Goal: Transaction & Acquisition: Obtain resource

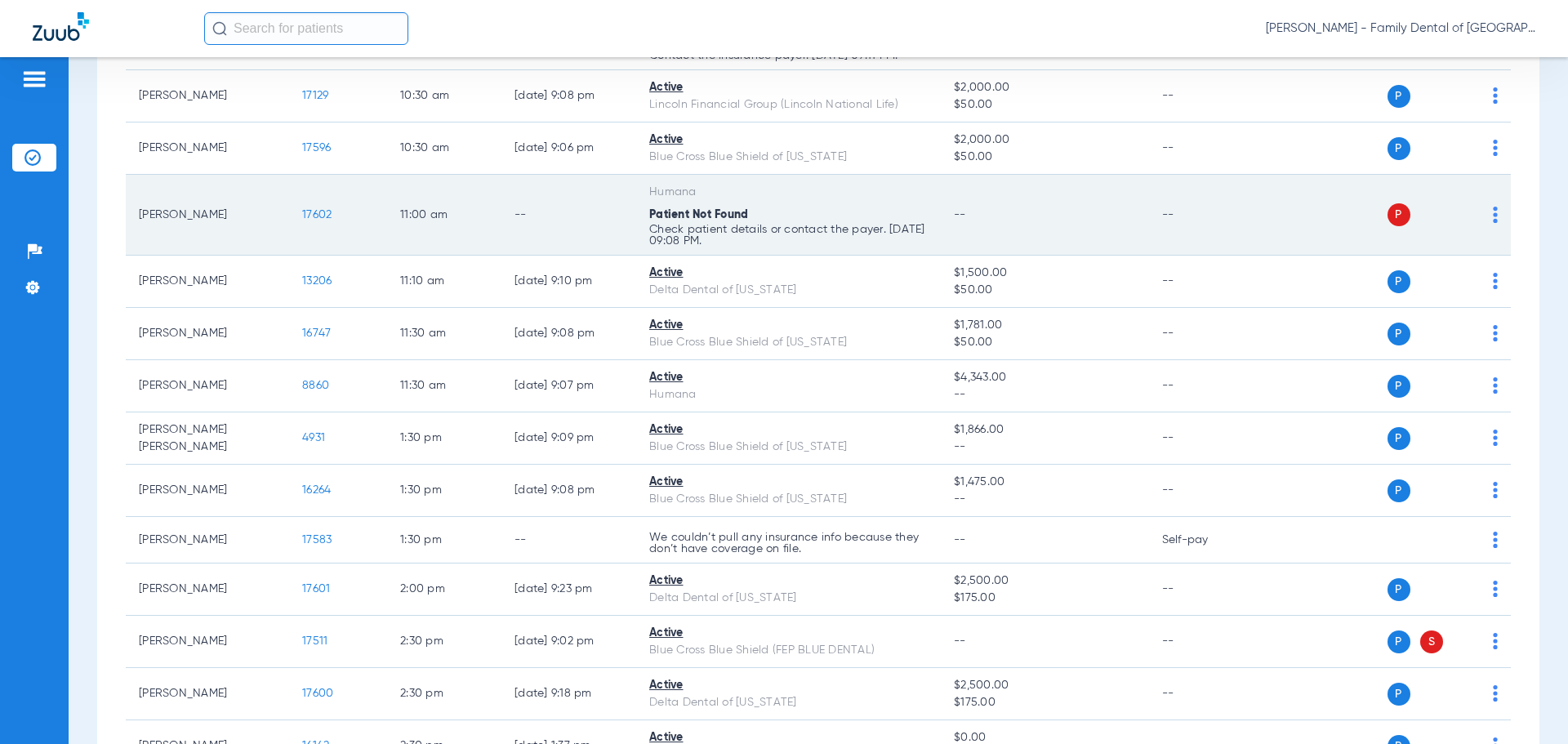
scroll to position [817, 0]
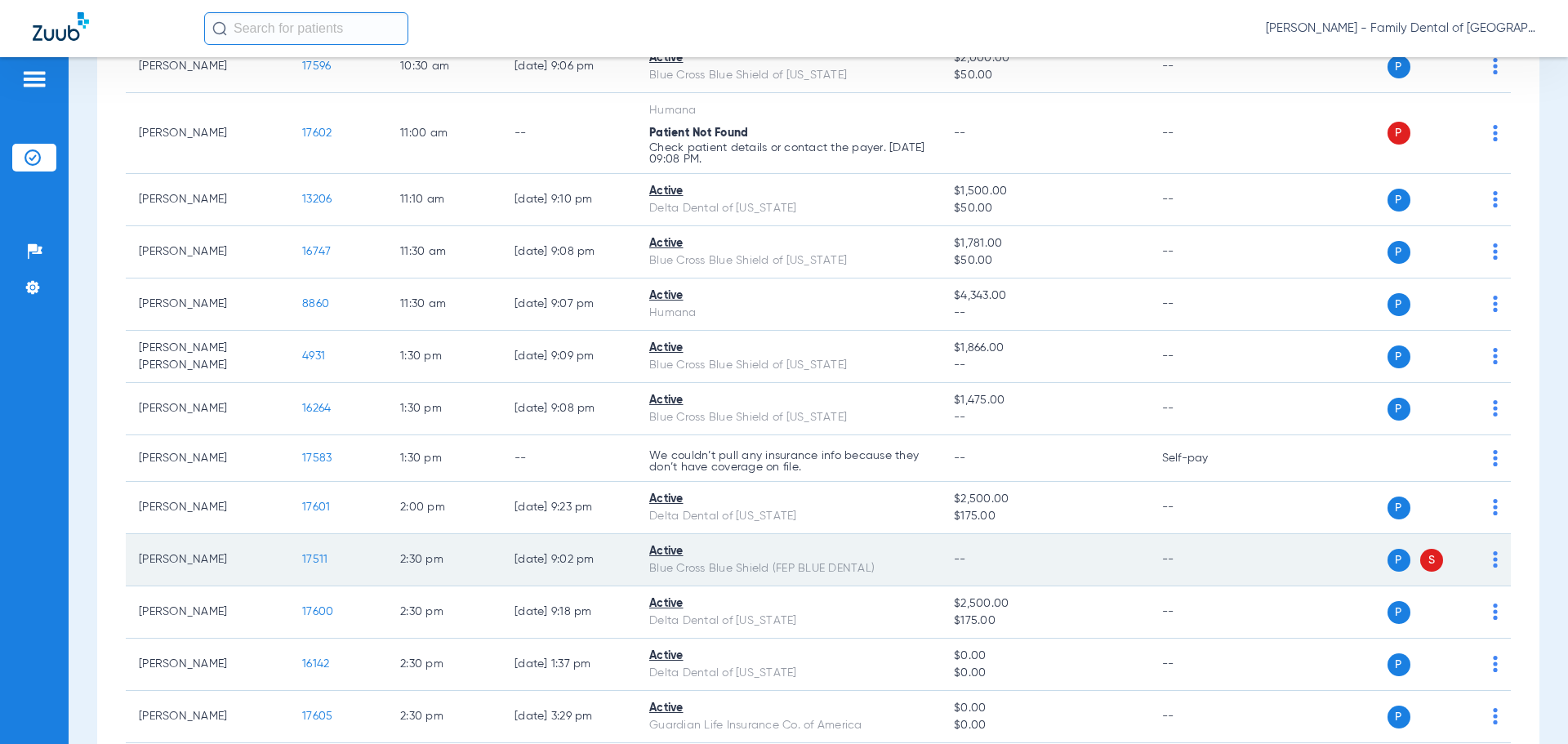
click at [1423, 558] on span "S" at bounding box center [1432, 560] width 23 height 23
click at [1493, 557] on img at bounding box center [1495, 559] width 5 height 16
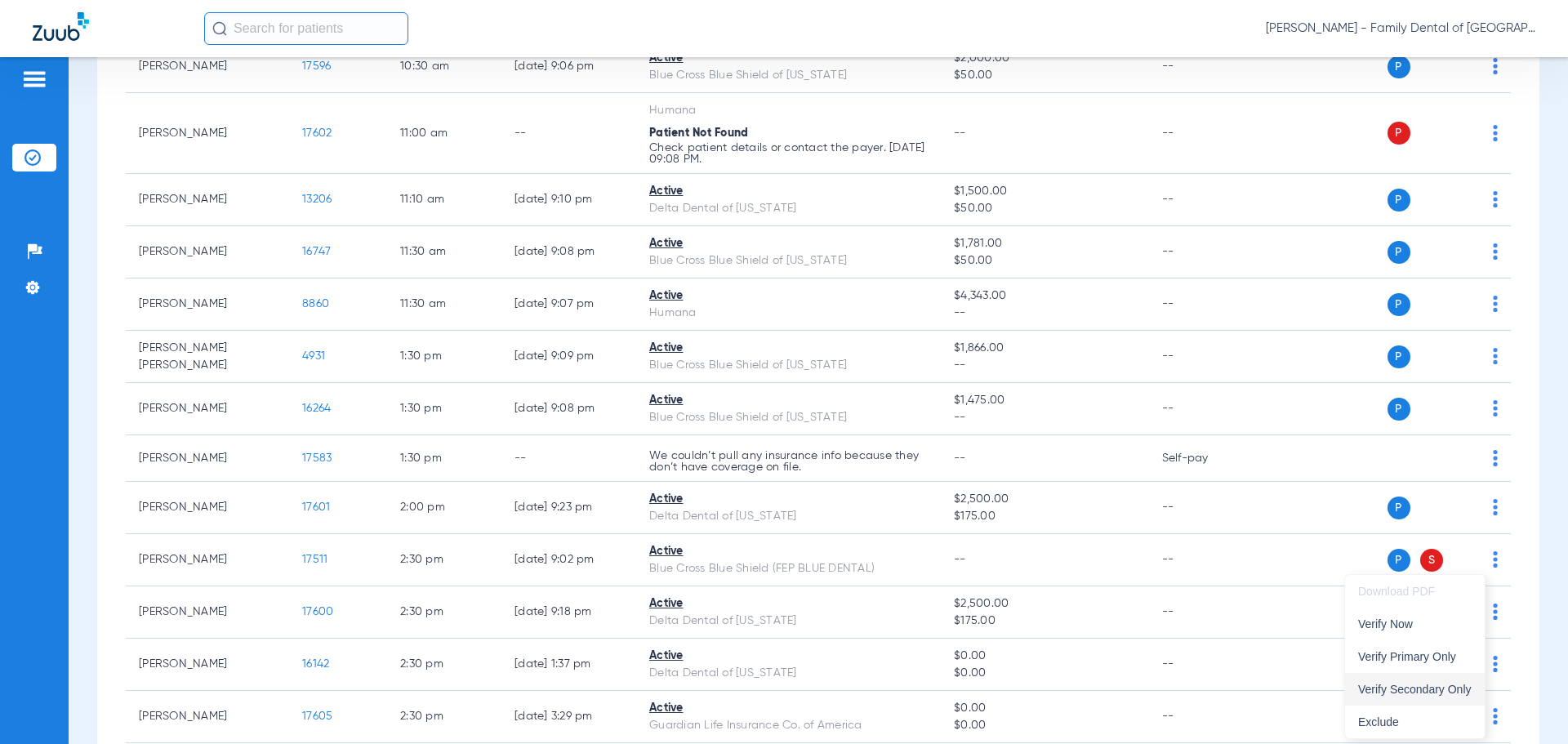
click at [1438, 686] on span "Verify Secondary Only" at bounding box center [1415, 689] width 114 height 11
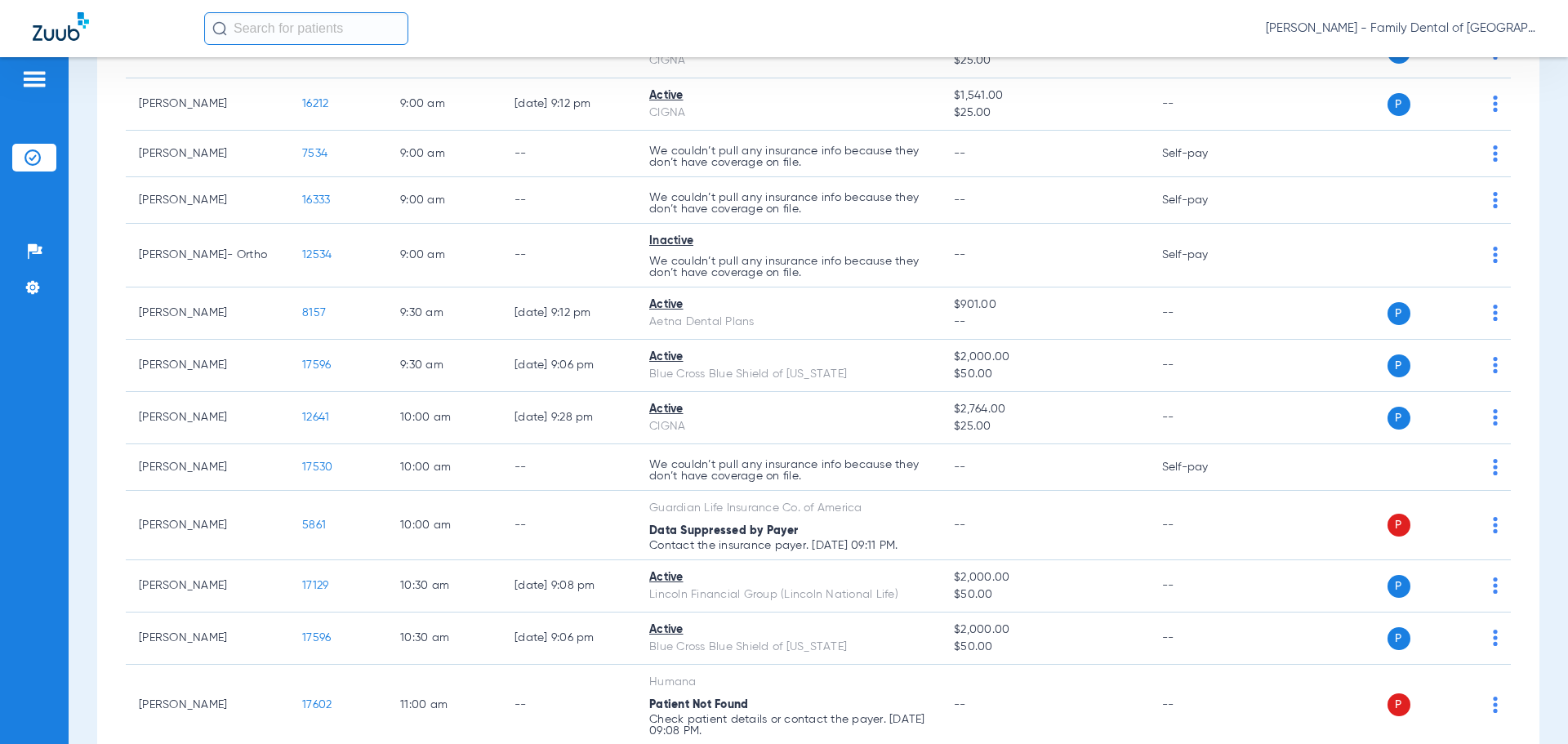
scroll to position [0, 0]
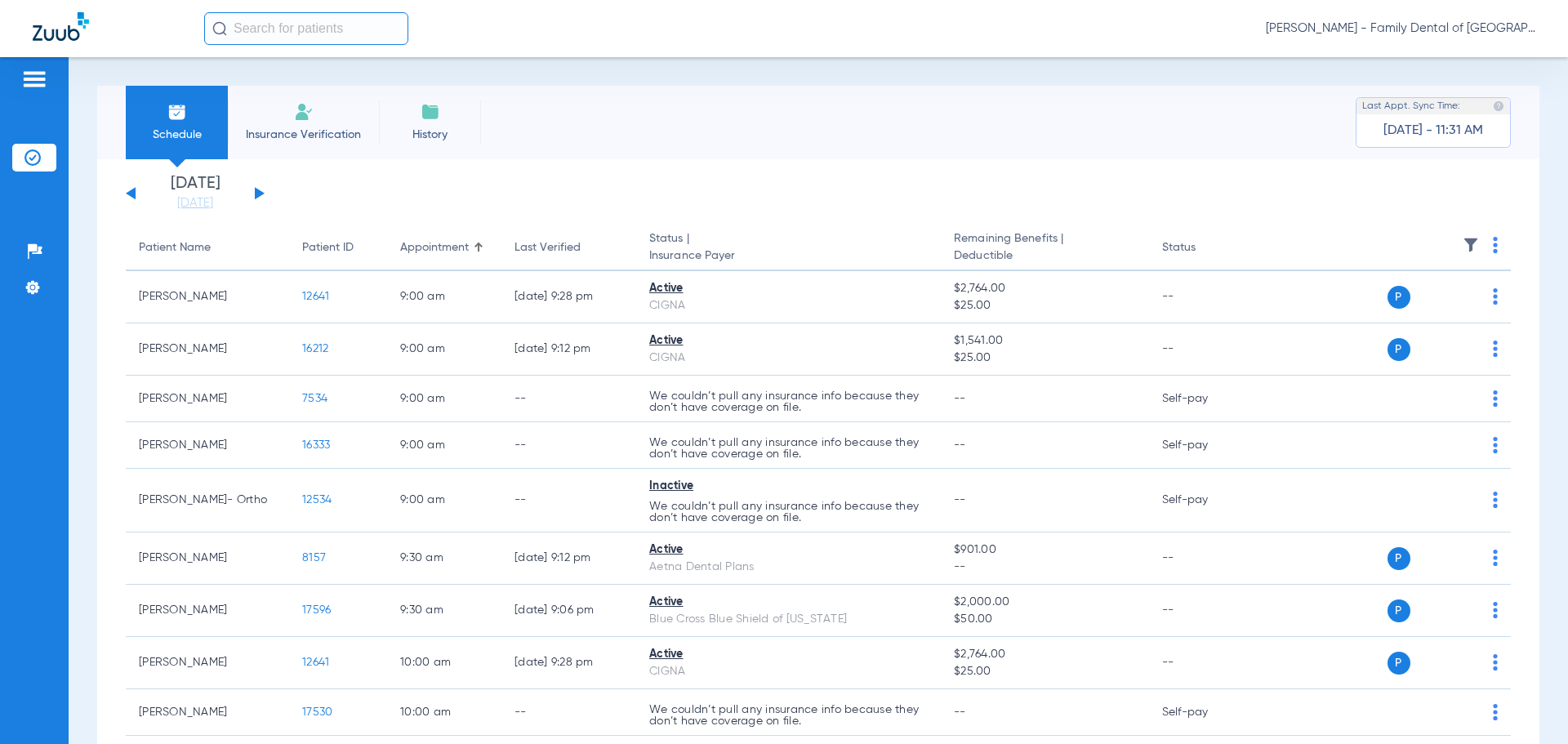
click at [269, 105] on li "Insurance Verification" at bounding box center [302, 123] width 151 height 74
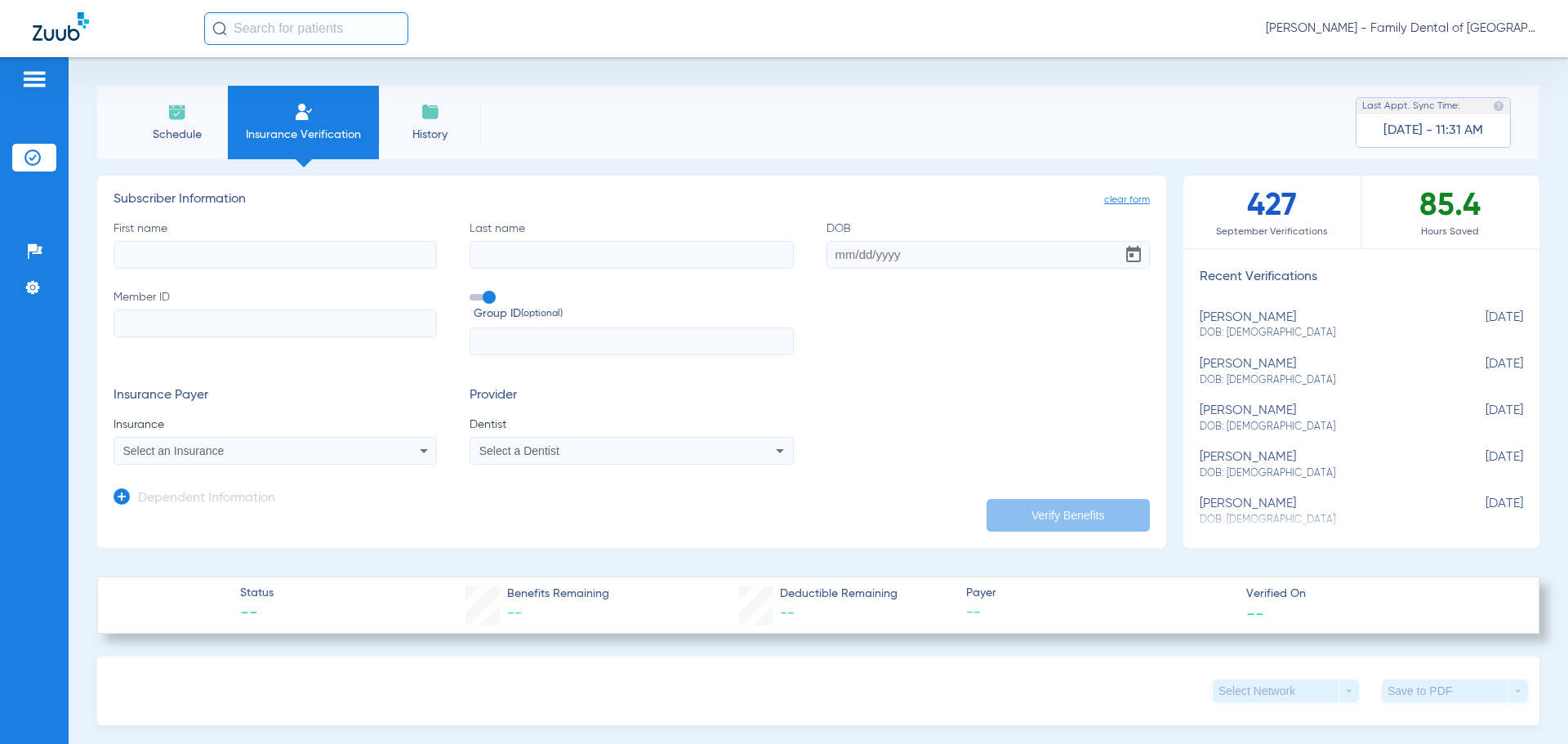
click at [1248, 322] on div "[PERSON_NAME] DOB: [DEMOGRAPHIC_DATA]" at bounding box center [1320, 326] width 242 height 30
type input "[PERSON_NAME]"
type input "[DATE]"
type input "F30690001"
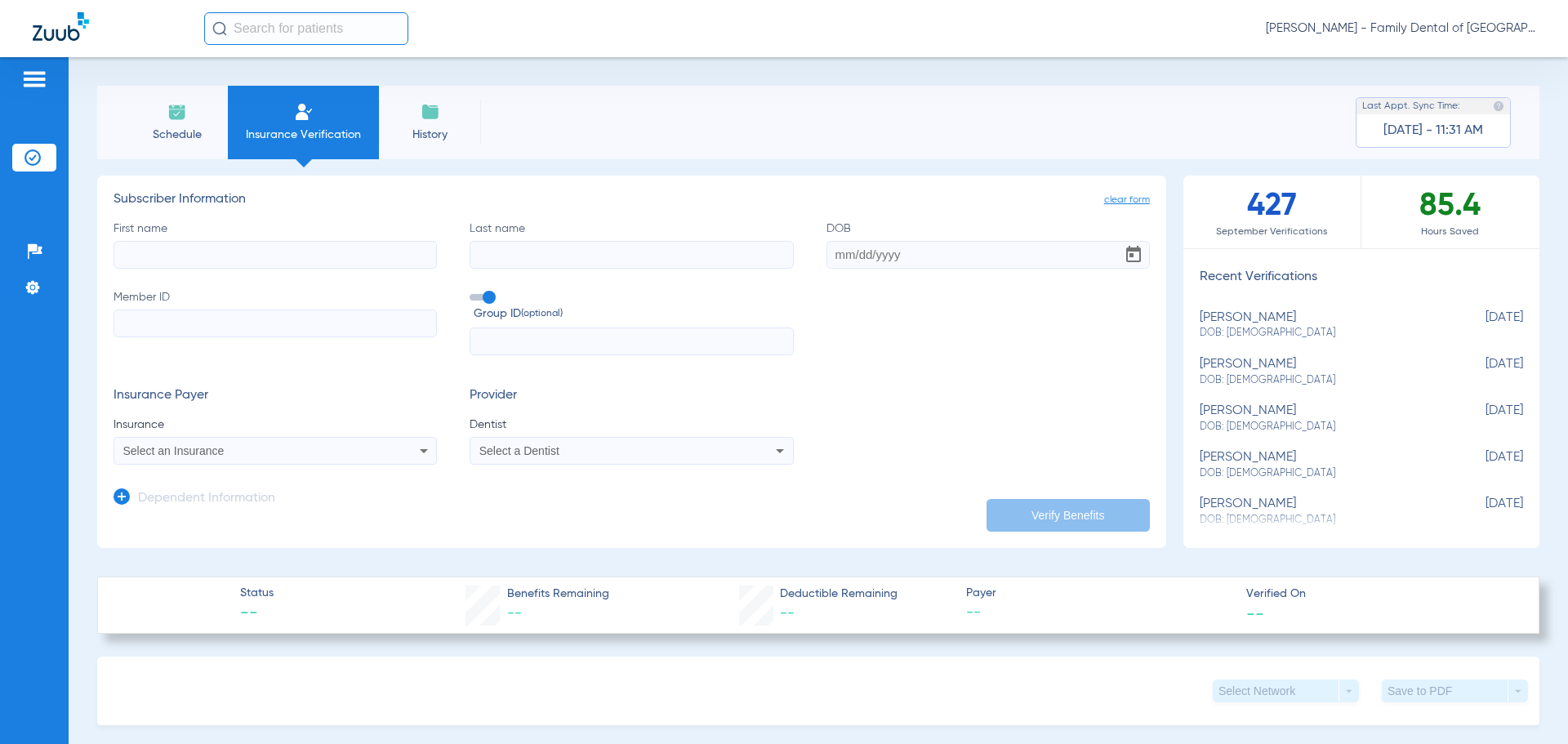
type input "FEPBD10001"
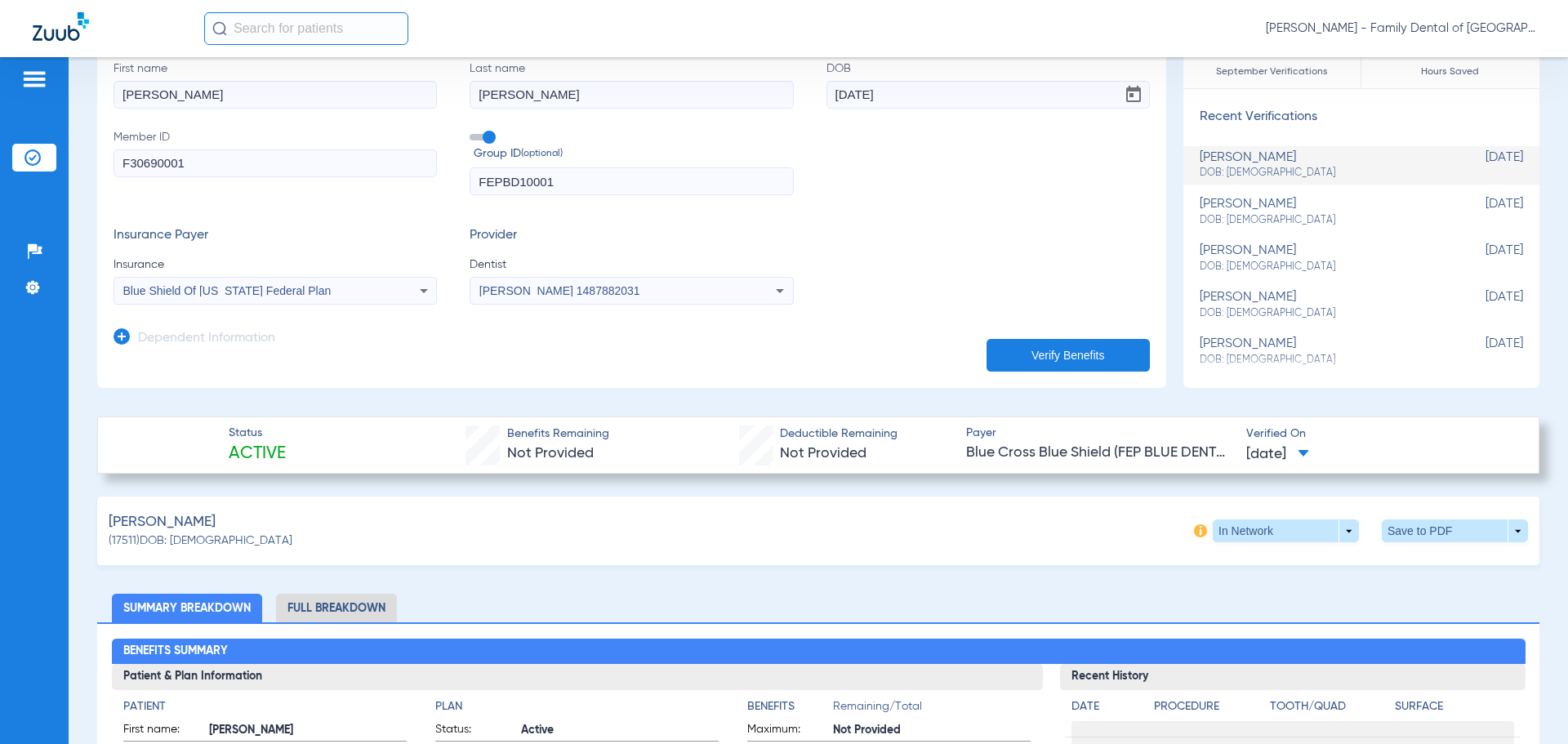
scroll to position [135, 0]
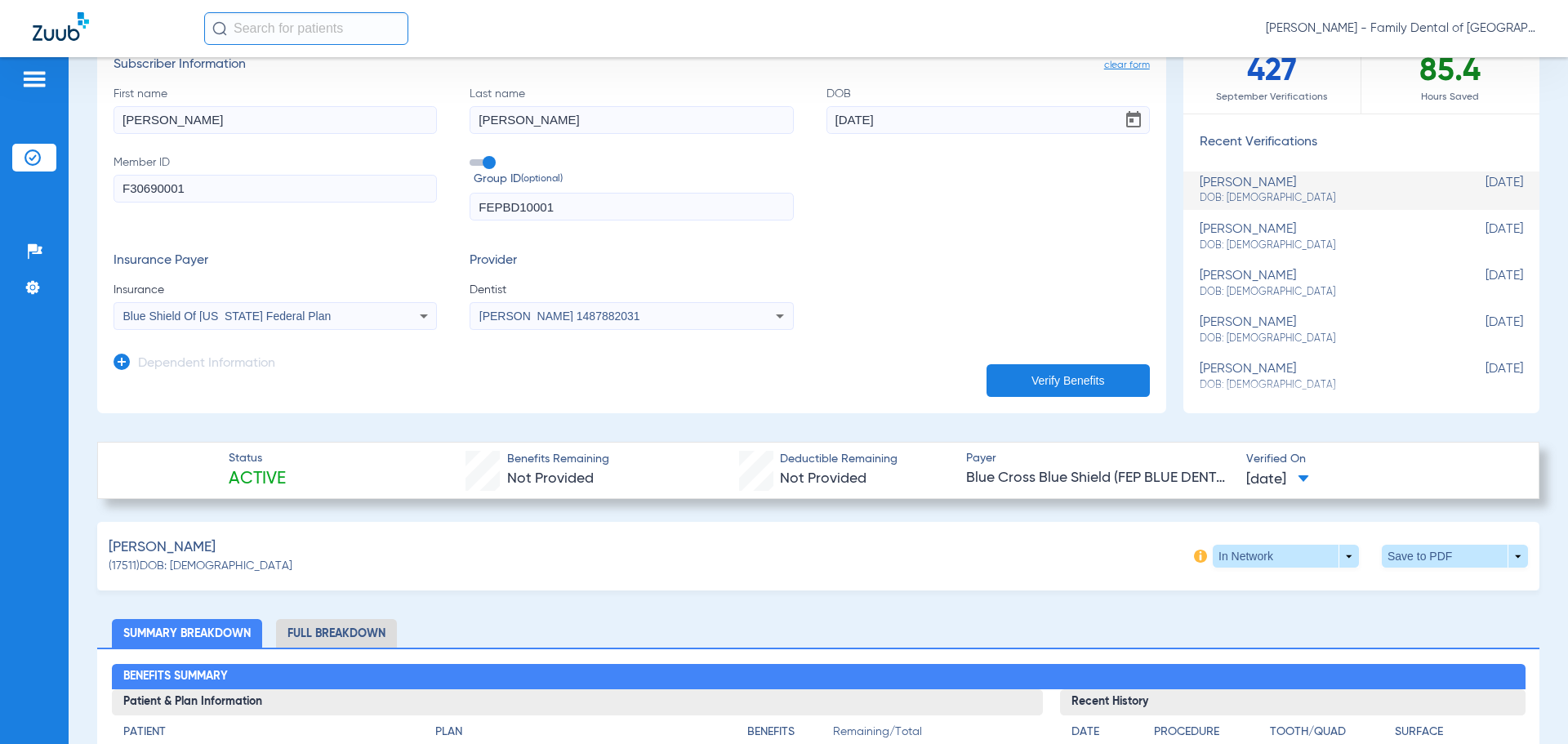
drag, startPoint x: 207, startPoint y: 189, endPoint x: -3, endPoint y: 189, distance: 210.0
click at [0, 189] on html "[PERSON_NAME] - Family Dental of [GEOGRAPHIC_DATA] Patients Insurance Verificat…" at bounding box center [784, 372] width 1568 height 744
paste input "R60293959"
drag, startPoint x: 199, startPoint y: 183, endPoint x: -24, endPoint y: 186, distance: 223.0
click at [0, 186] on html "[PERSON_NAME] - Family Dental of [GEOGRAPHIC_DATA] Patients Insurance Verificat…" at bounding box center [784, 372] width 1568 height 744
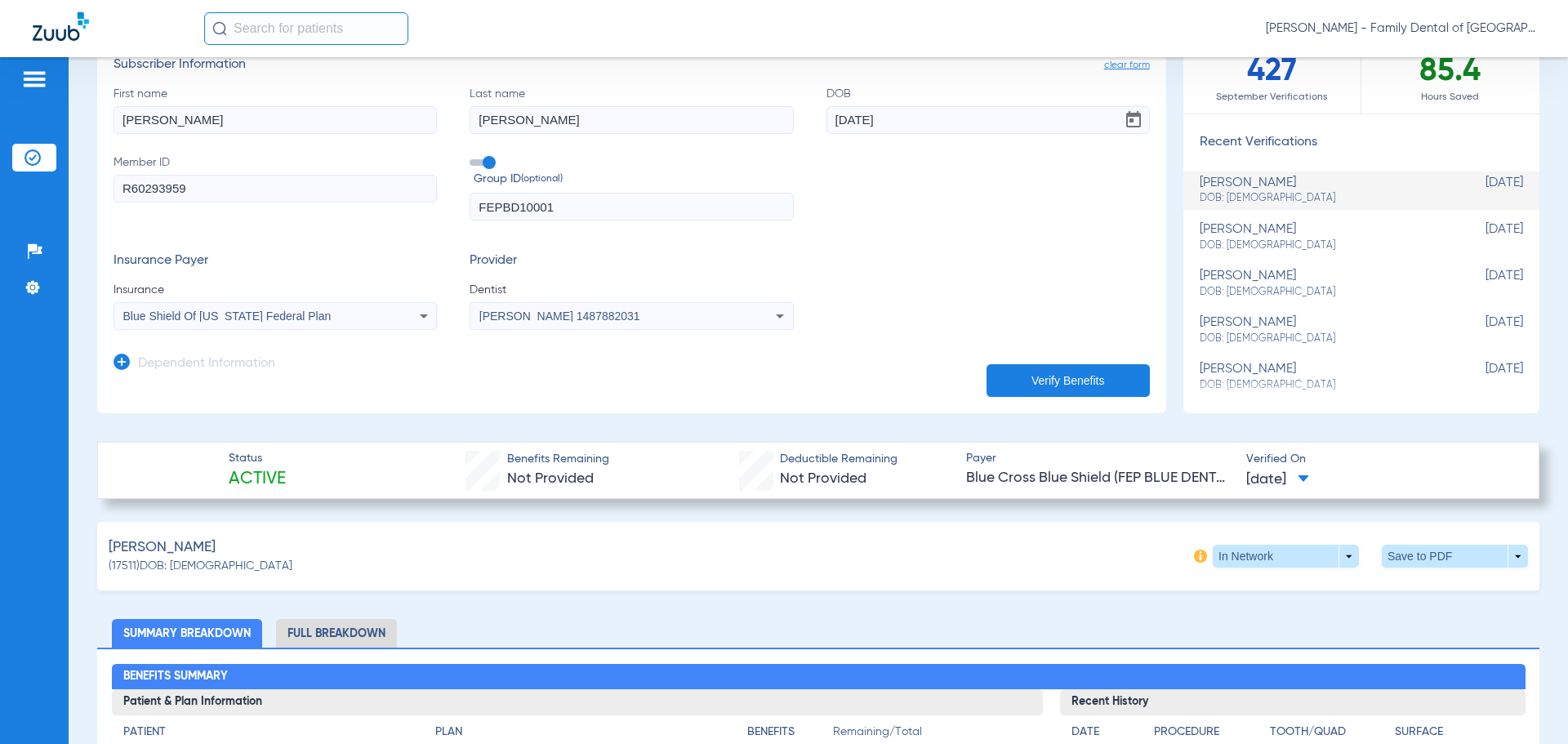
click at [203, 192] on input "R60293959" at bounding box center [275, 188] width 323 height 27
drag, startPoint x: 203, startPoint y: 192, endPoint x: -25, endPoint y: 182, distance: 228.2
click at [0, 182] on html "[PERSON_NAME] - Family Dental of [GEOGRAPHIC_DATA] Patients Insurance Verificat…" at bounding box center [784, 372] width 1568 height 744
paste input "F30690001"
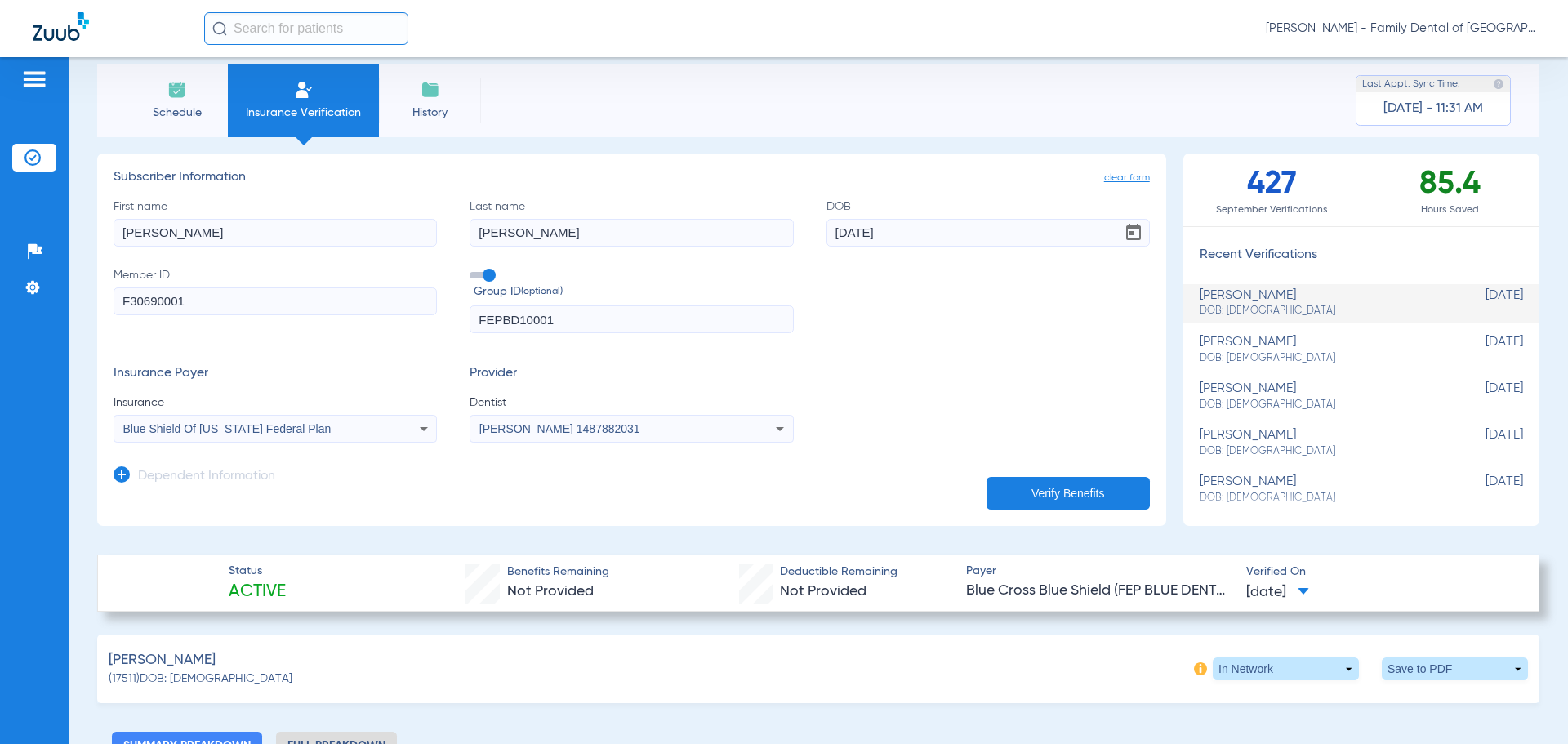
scroll to position [0, 0]
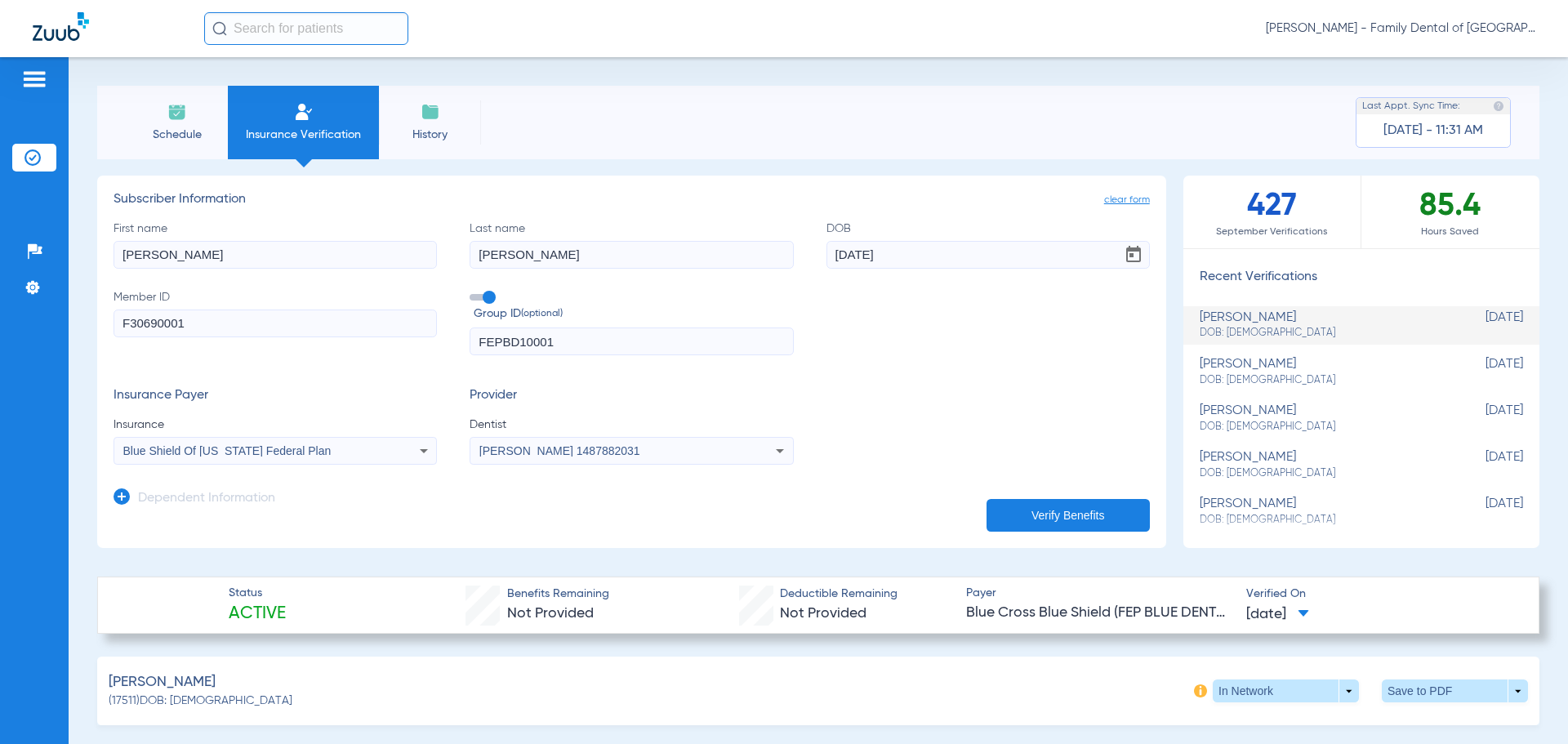
type input "F30690001"
click at [169, 123] on li "Schedule" at bounding box center [177, 123] width 102 height 74
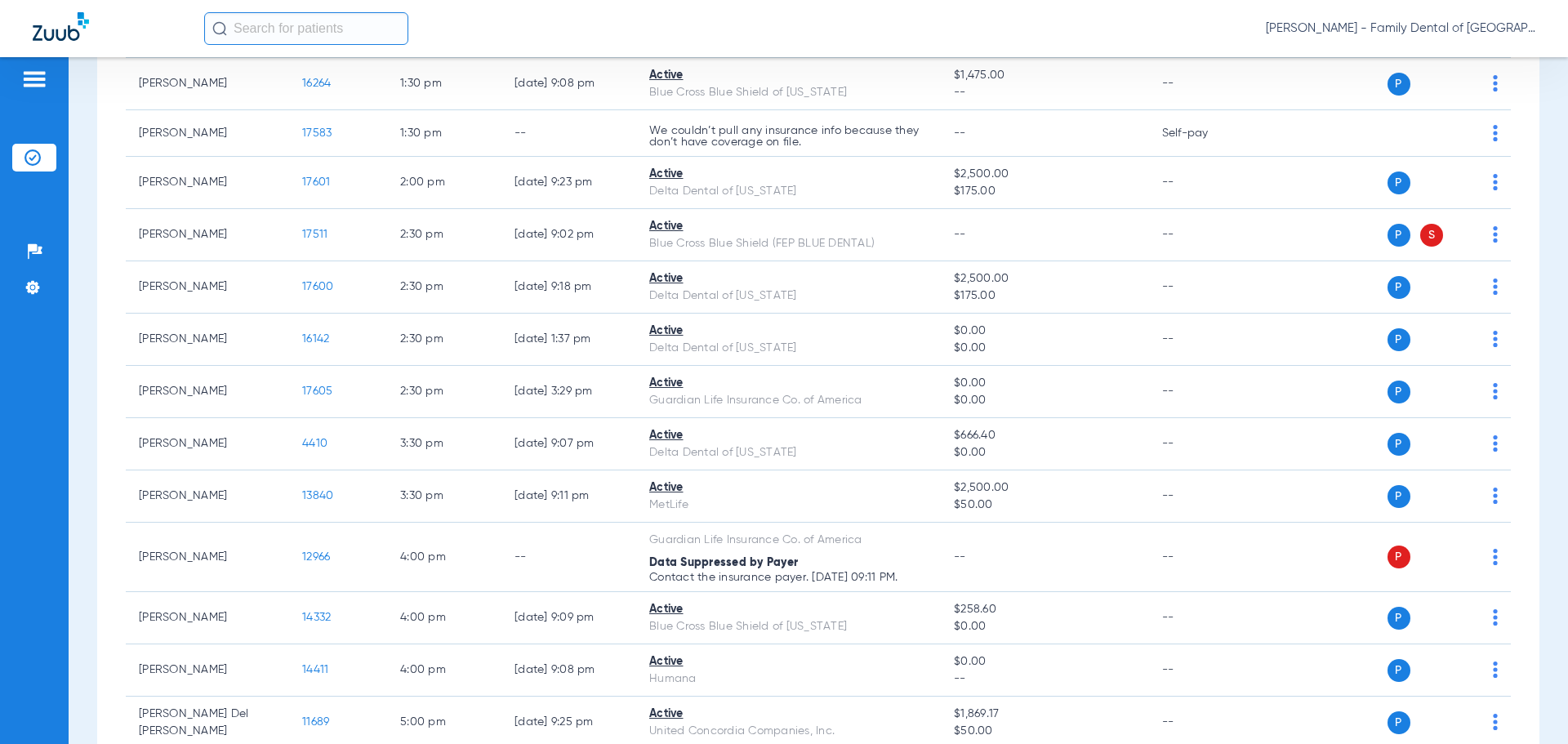
scroll to position [1144, 0]
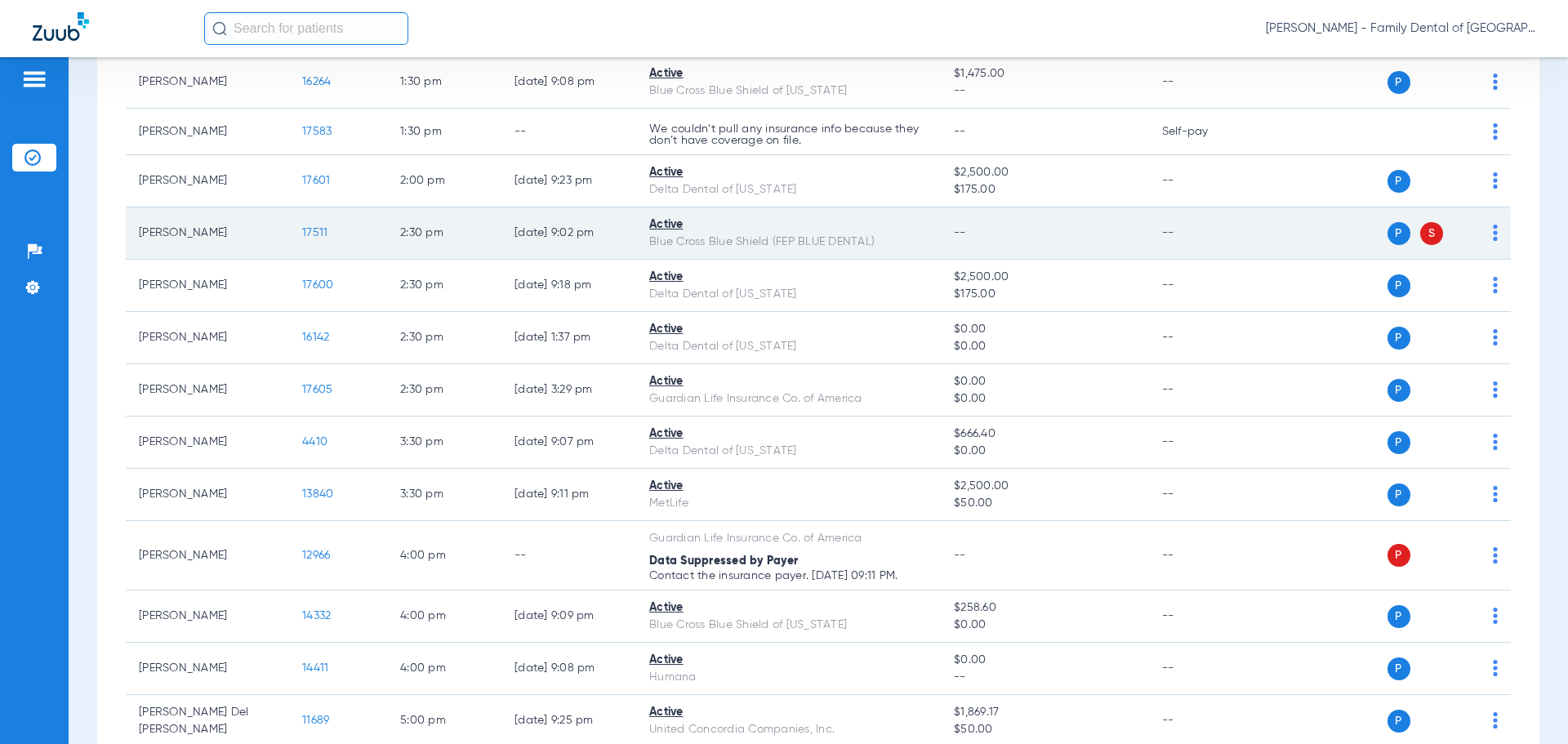
click at [927, 250] on td "Active Blue Cross Blue Shield (FEP BLUE DENTAL)" at bounding box center [789, 233] width 305 height 52
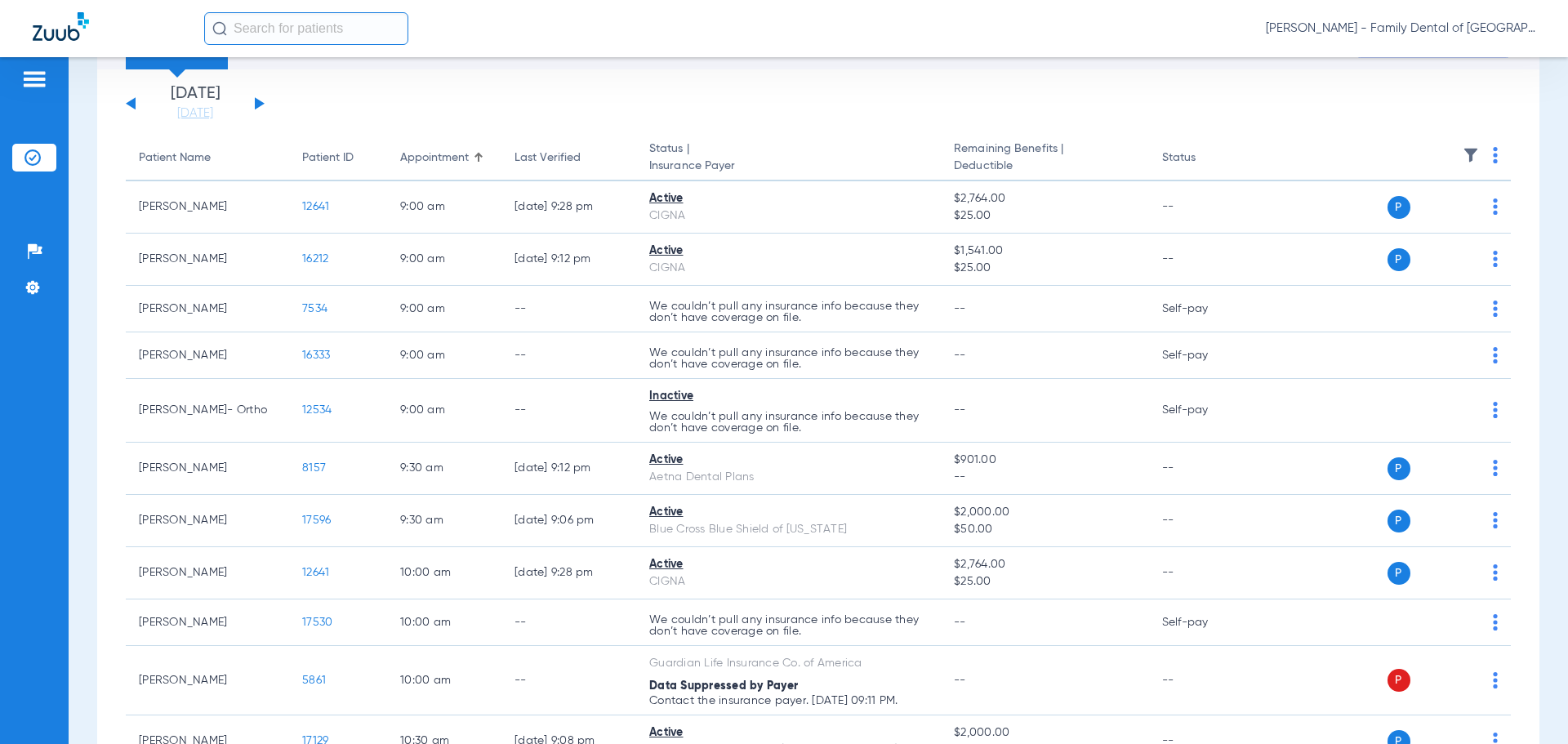
scroll to position [0, 0]
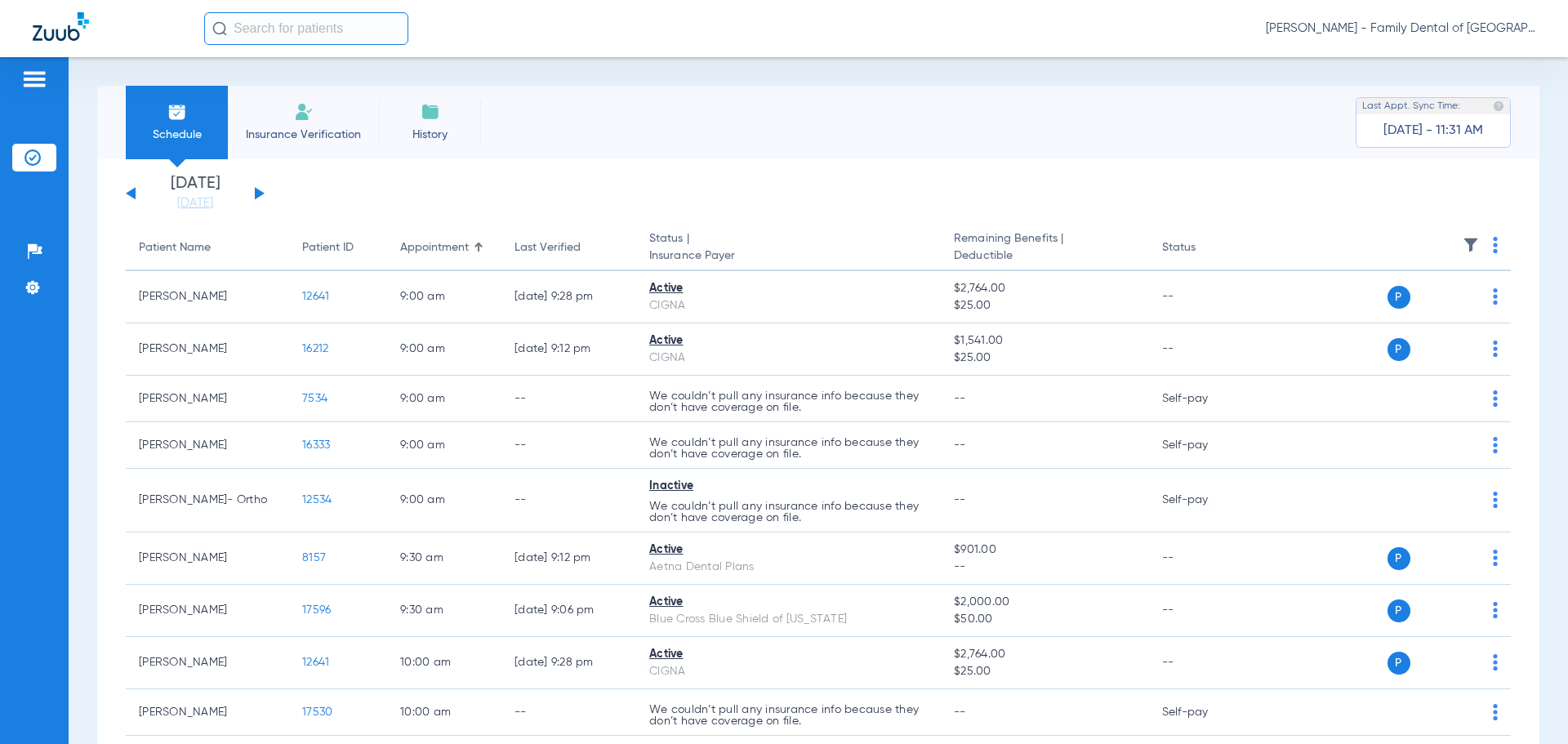
click at [296, 131] on span "Insurance Verification" at bounding box center [303, 135] width 127 height 16
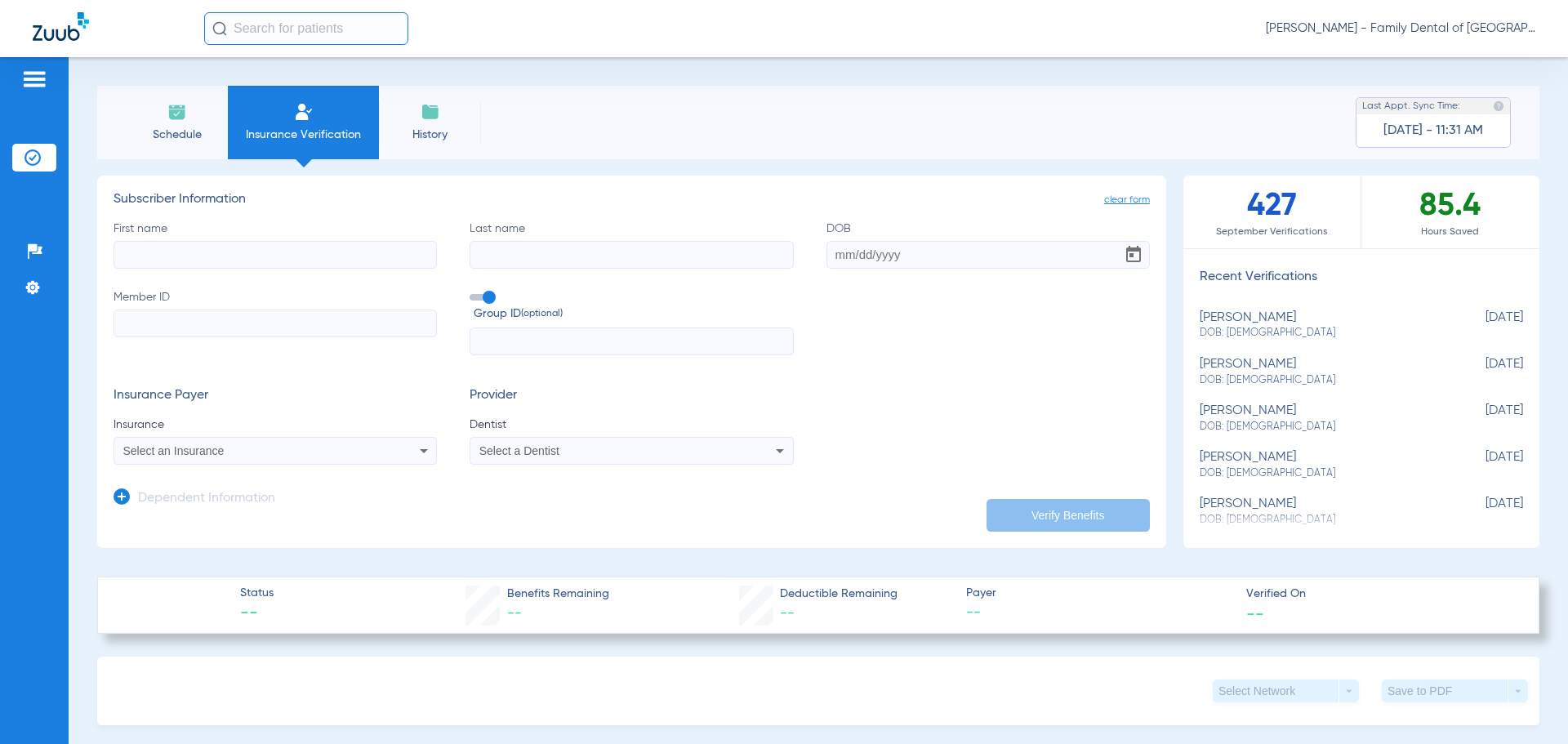
click at [189, 110] on li "Schedule" at bounding box center [177, 123] width 102 height 74
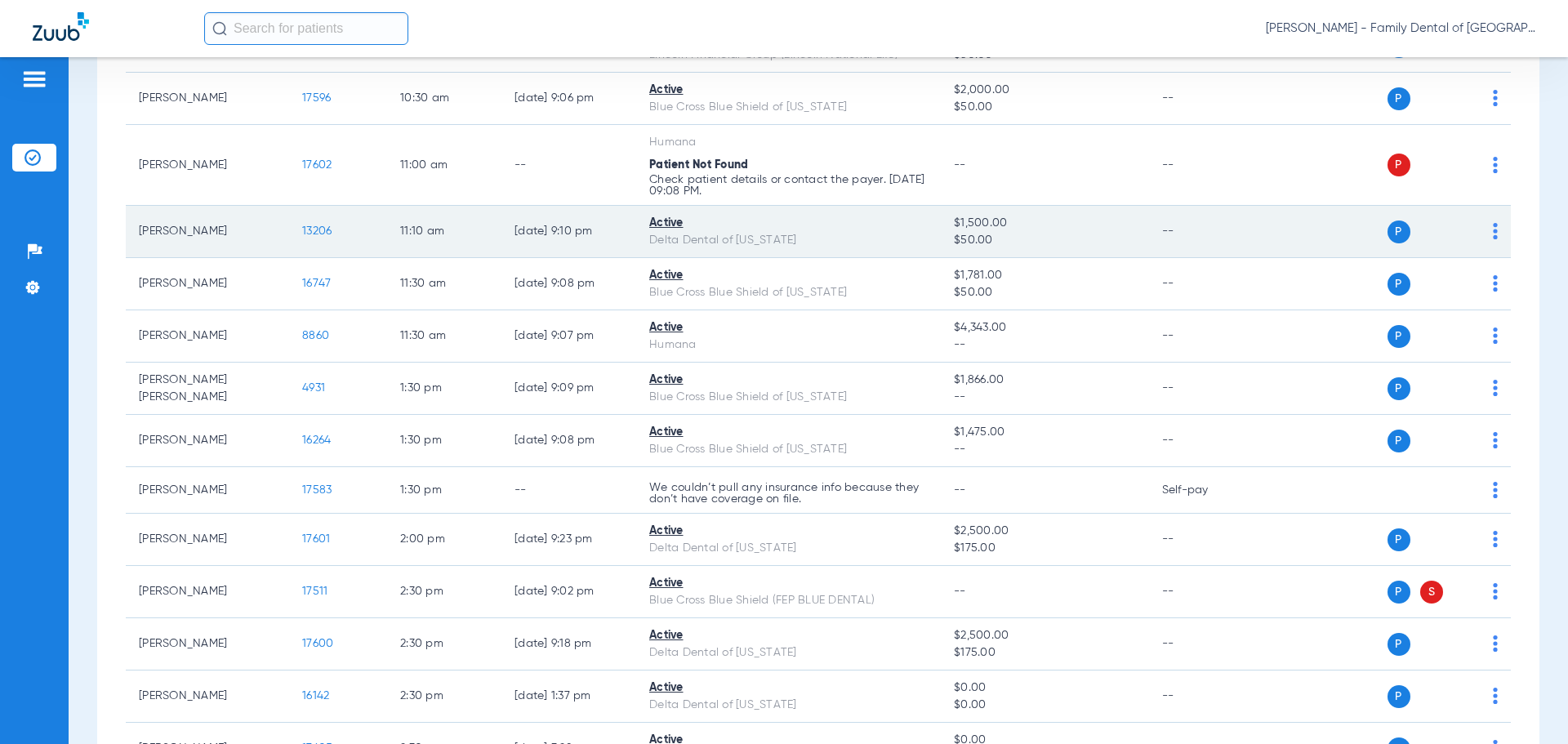
scroll to position [898, 0]
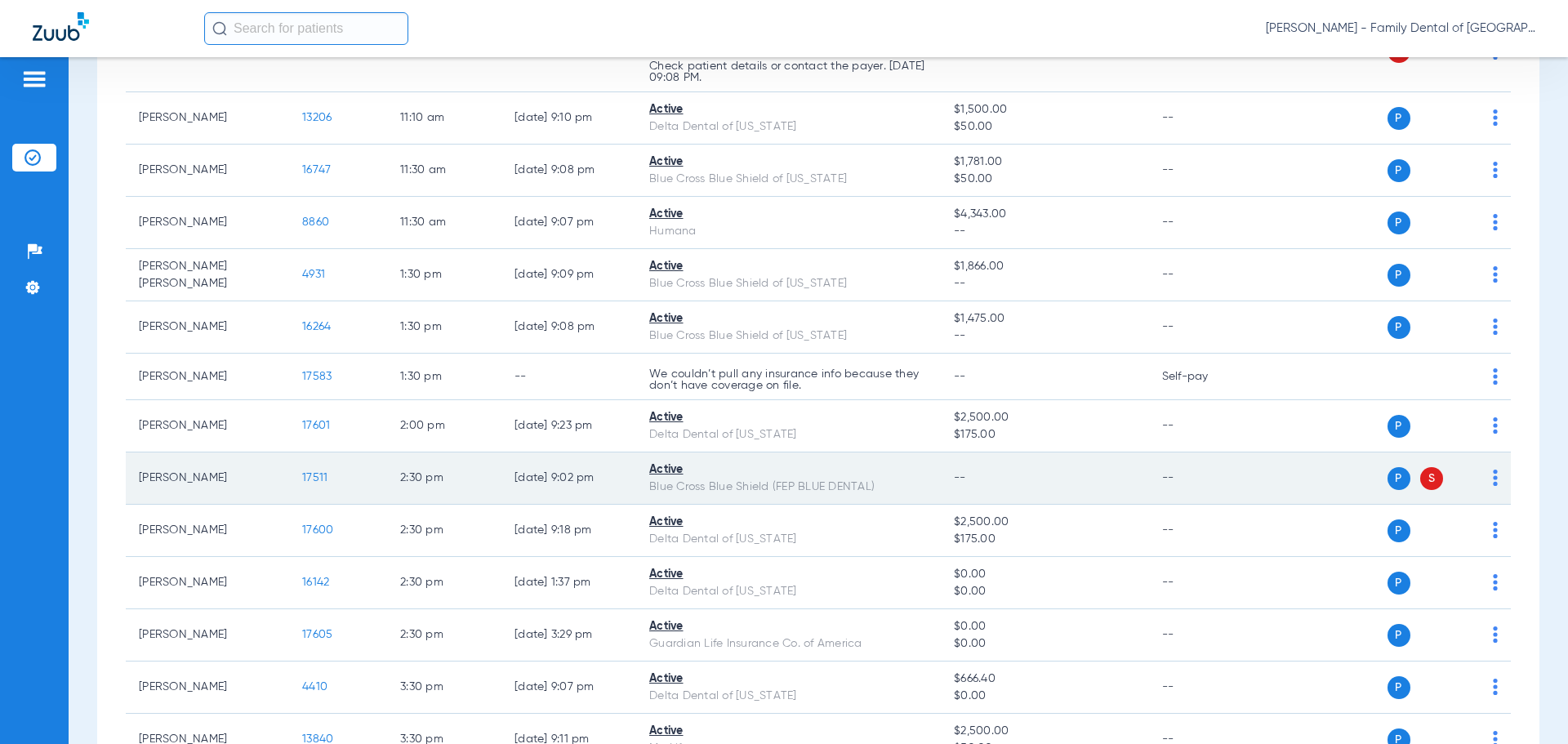
click at [1486, 472] on td "P S" at bounding box center [1385, 479] width 252 height 52
click at [1493, 473] on img at bounding box center [1495, 478] width 5 height 16
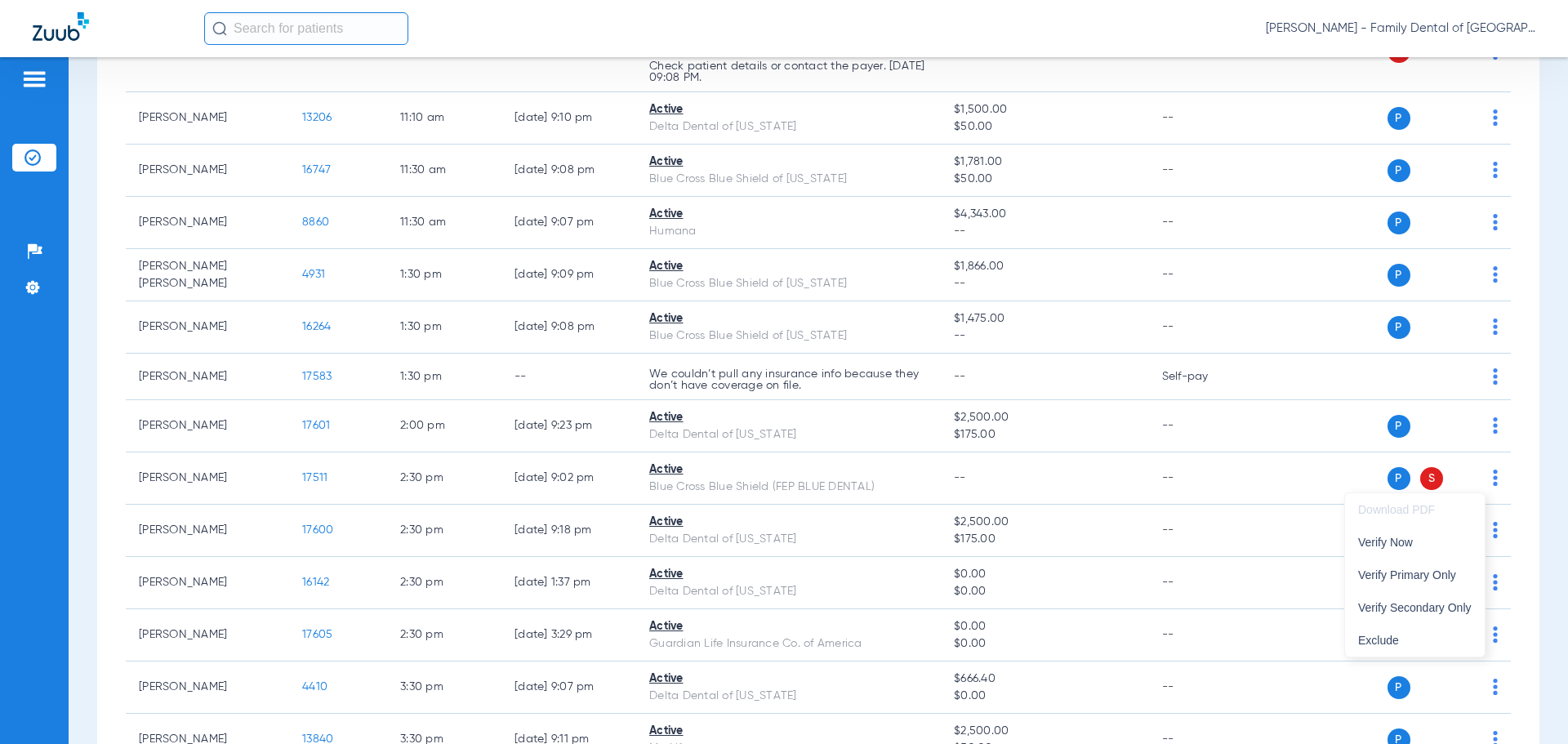
click at [1292, 478] on div at bounding box center [784, 372] width 1568 height 744
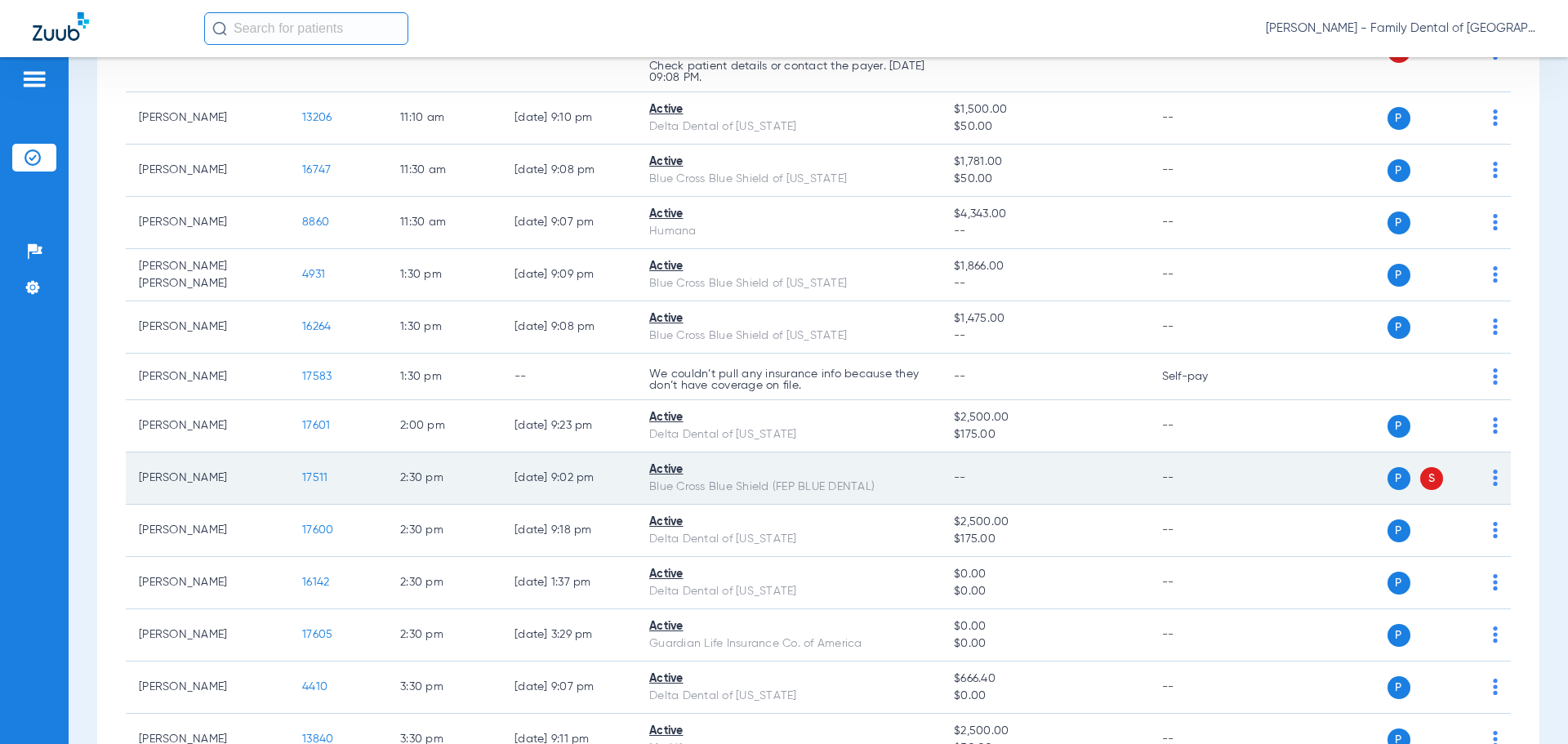
click at [339, 481] on td "17511" at bounding box center [337, 479] width 98 height 52
click at [1420, 477] on span "S" at bounding box center [1432, 479] width 23 height 23
click at [1493, 479] on img at bounding box center [1495, 478] width 5 height 16
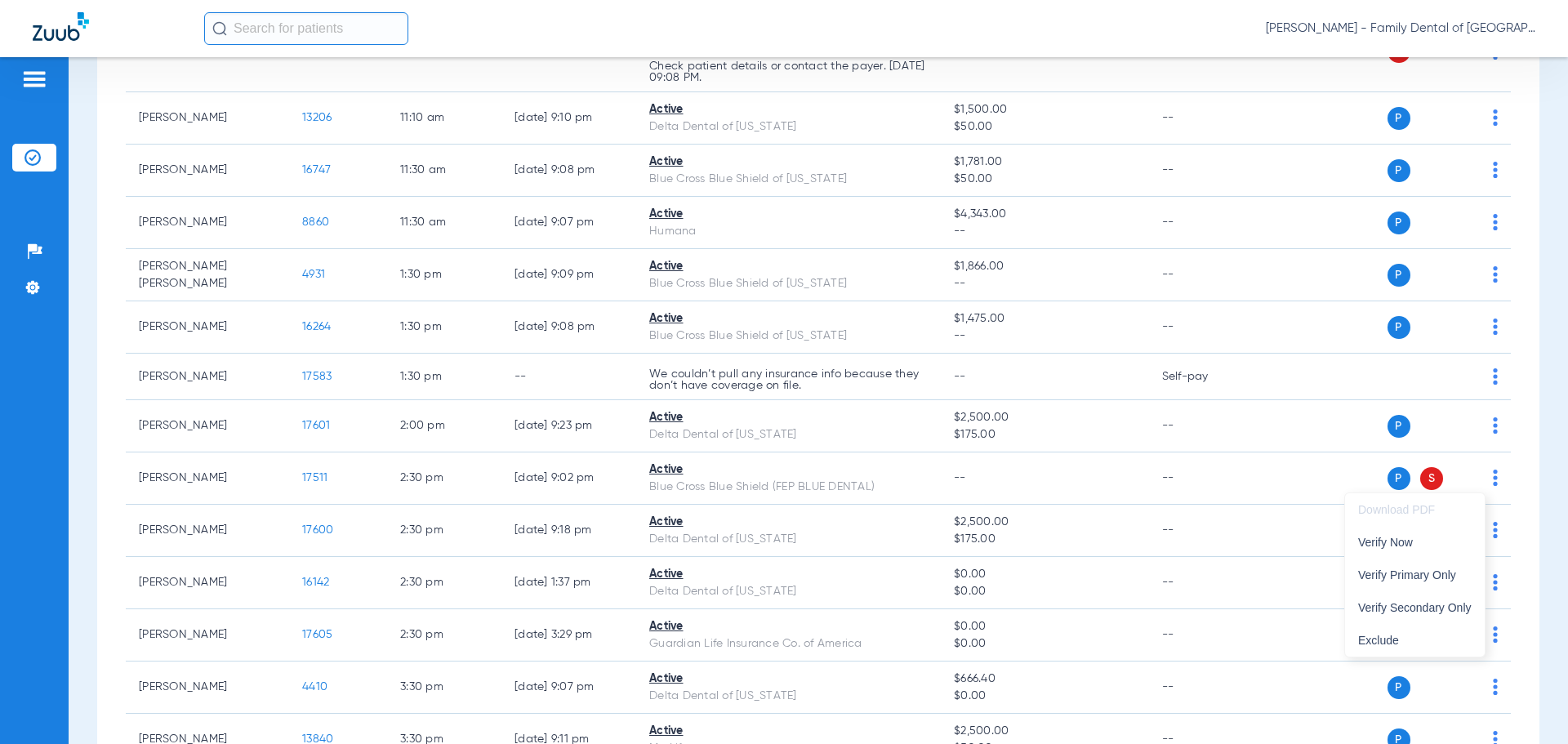
click at [1142, 472] on div at bounding box center [784, 372] width 1568 height 744
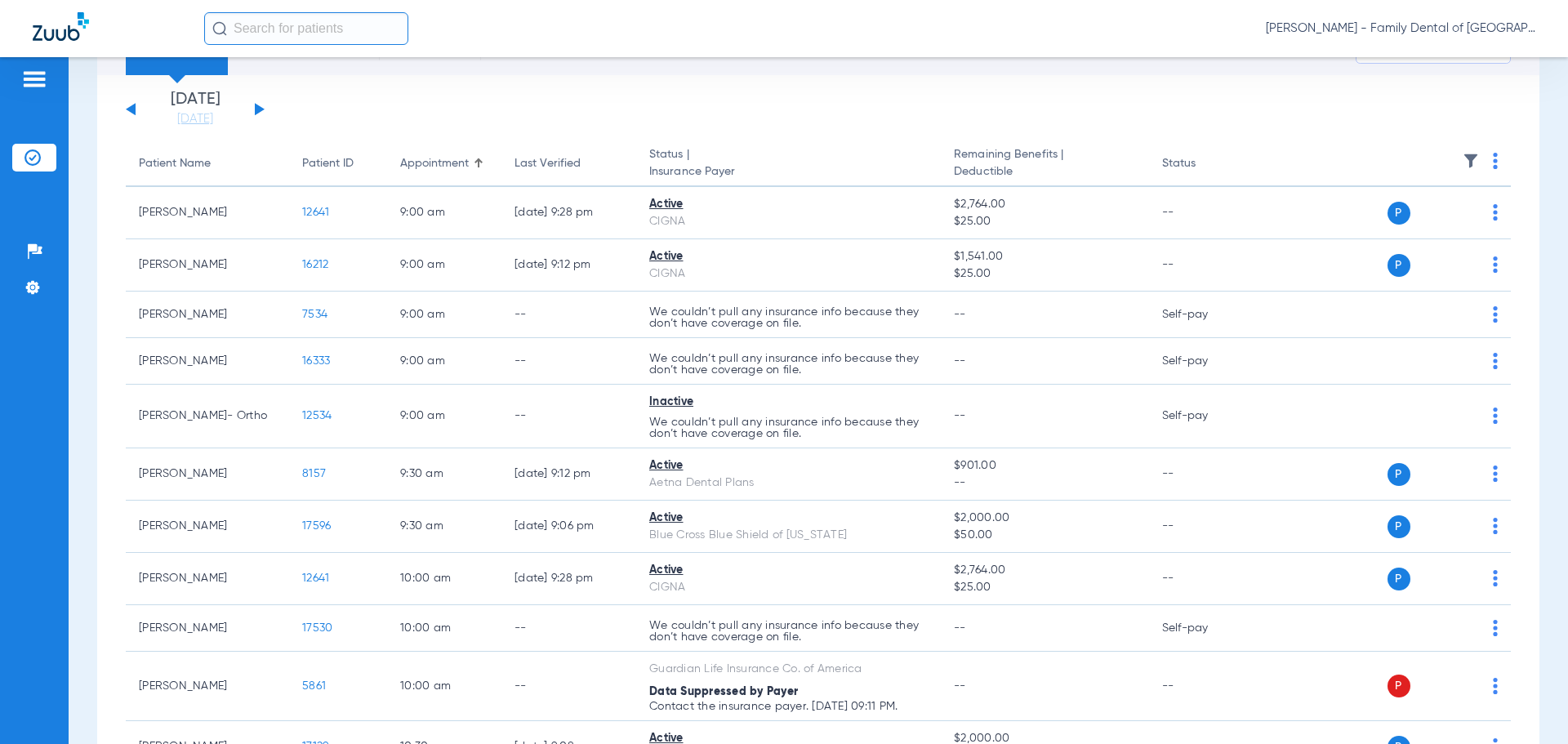
scroll to position [0, 0]
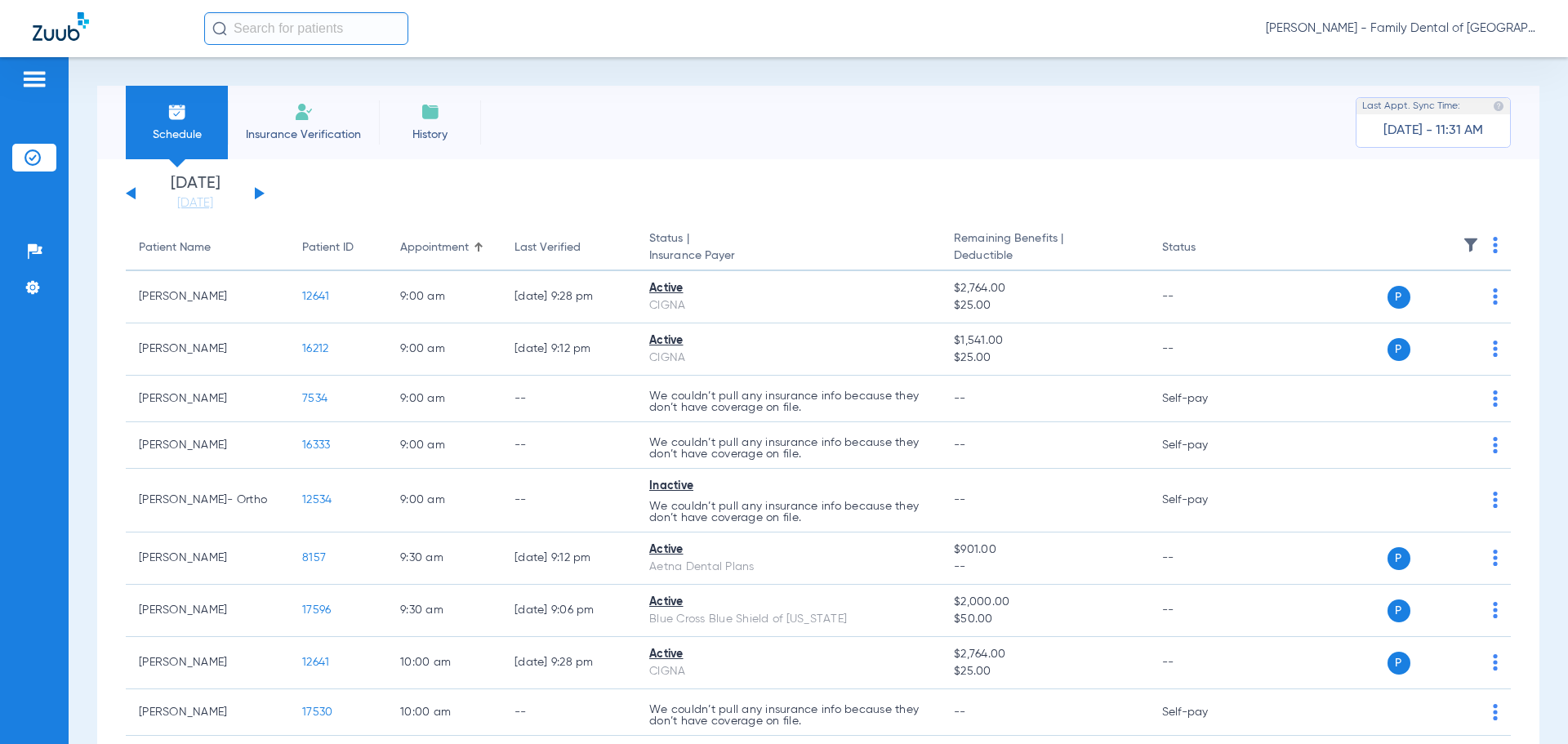
click at [309, 134] on span "Insurance Verification" at bounding box center [303, 135] width 127 height 16
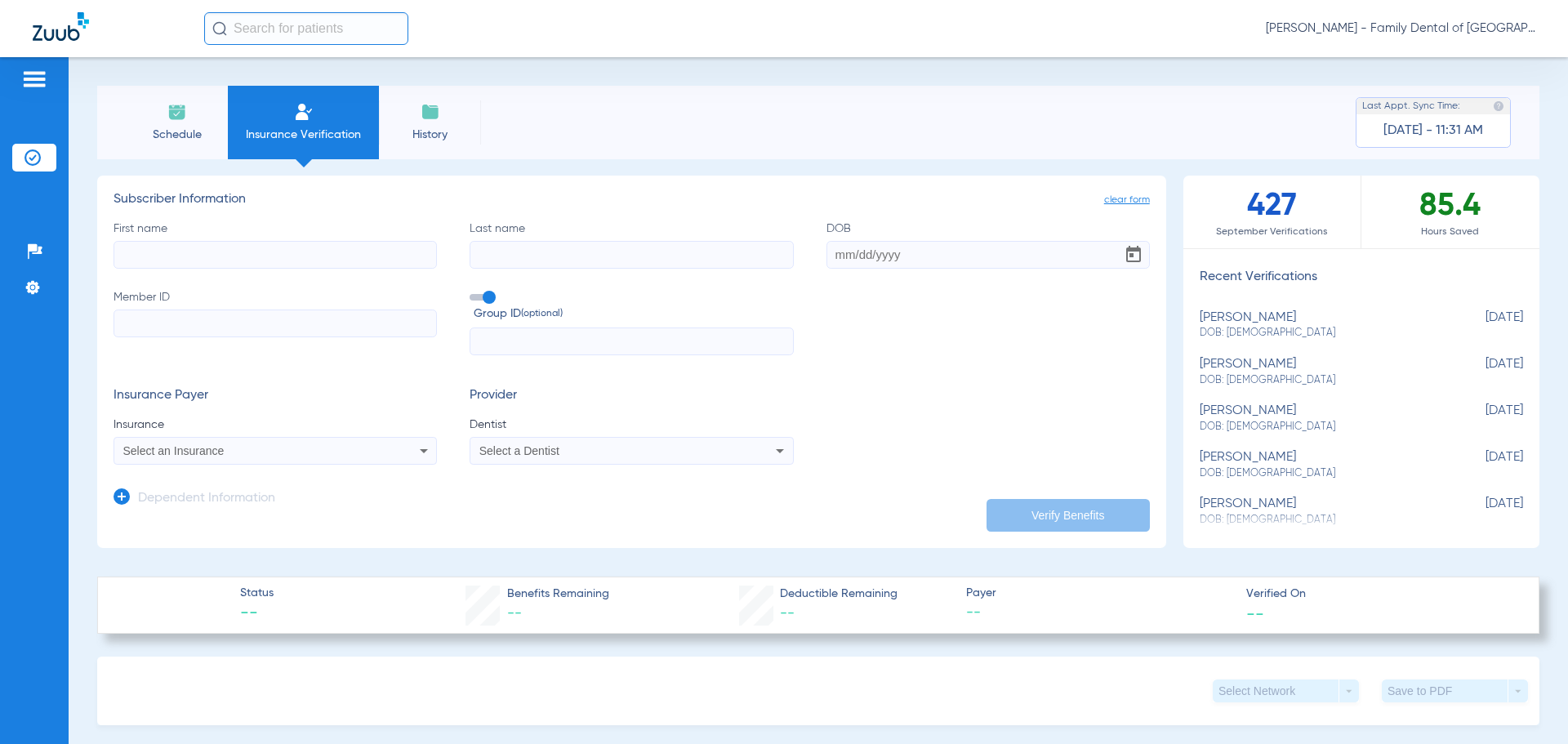
click at [1264, 322] on div "[PERSON_NAME] DOB: [DEMOGRAPHIC_DATA]" at bounding box center [1320, 326] width 242 height 30
type input "[PERSON_NAME]"
type input "[DATE]"
type input "F30690001"
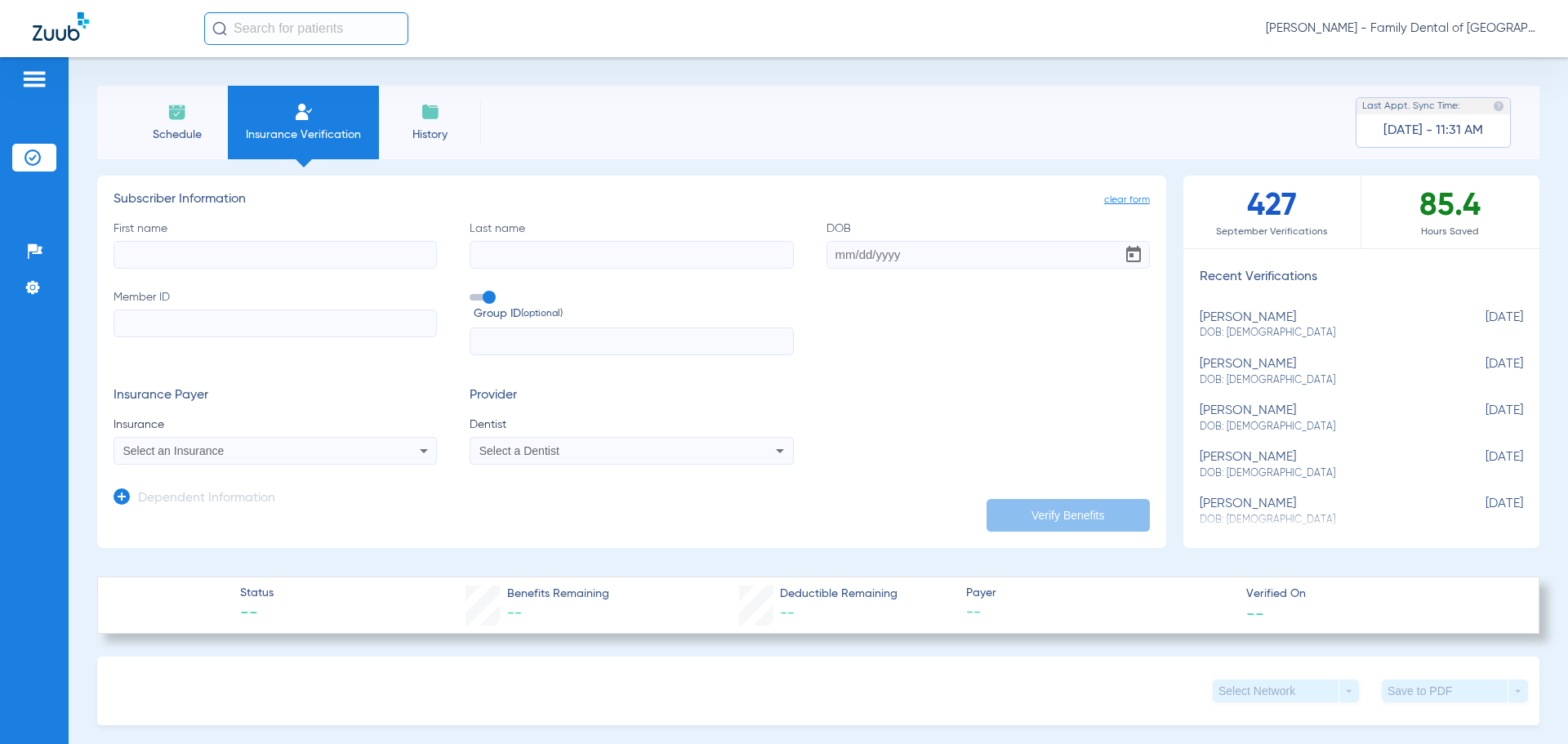
type input "FEPBD10001"
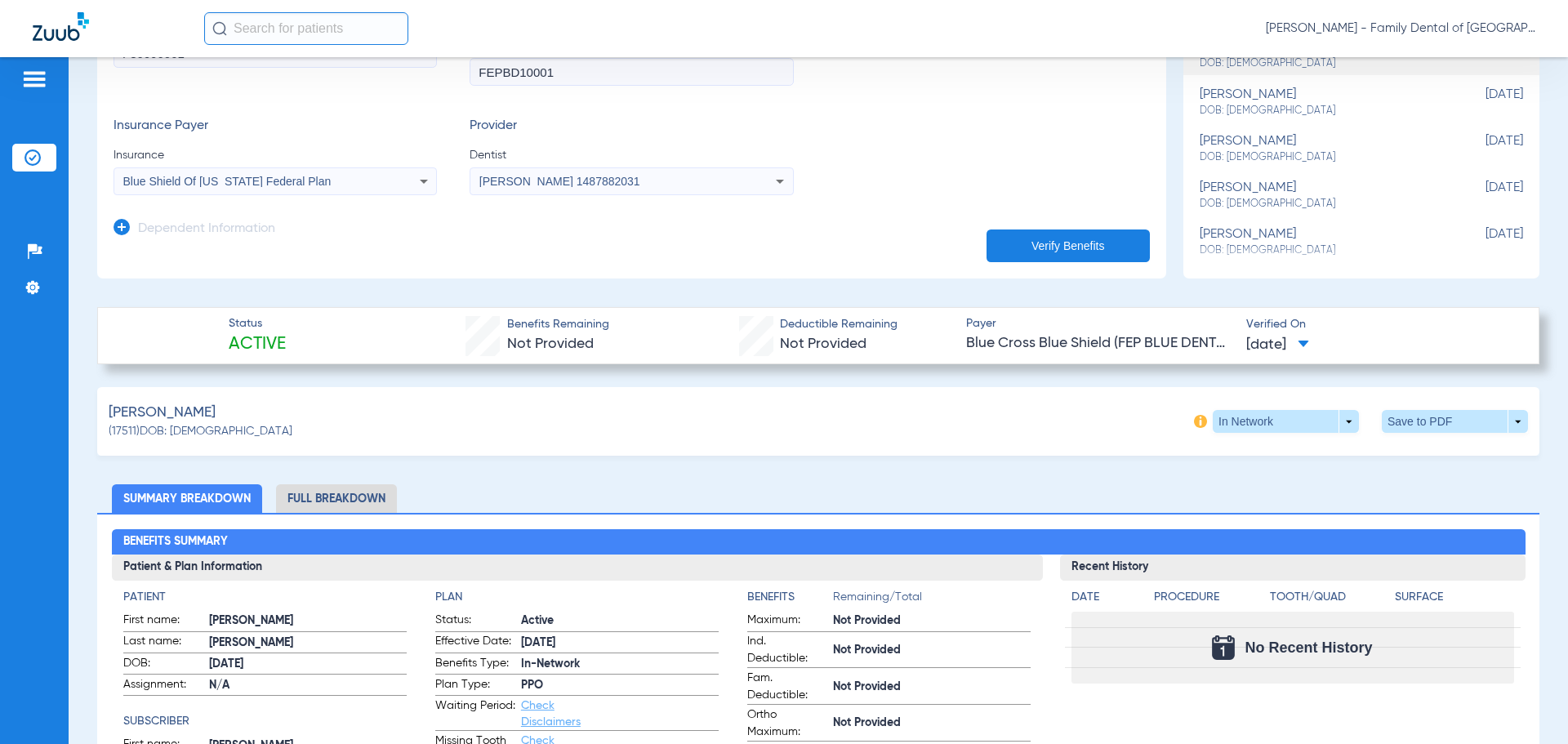
scroll to position [327, 0]
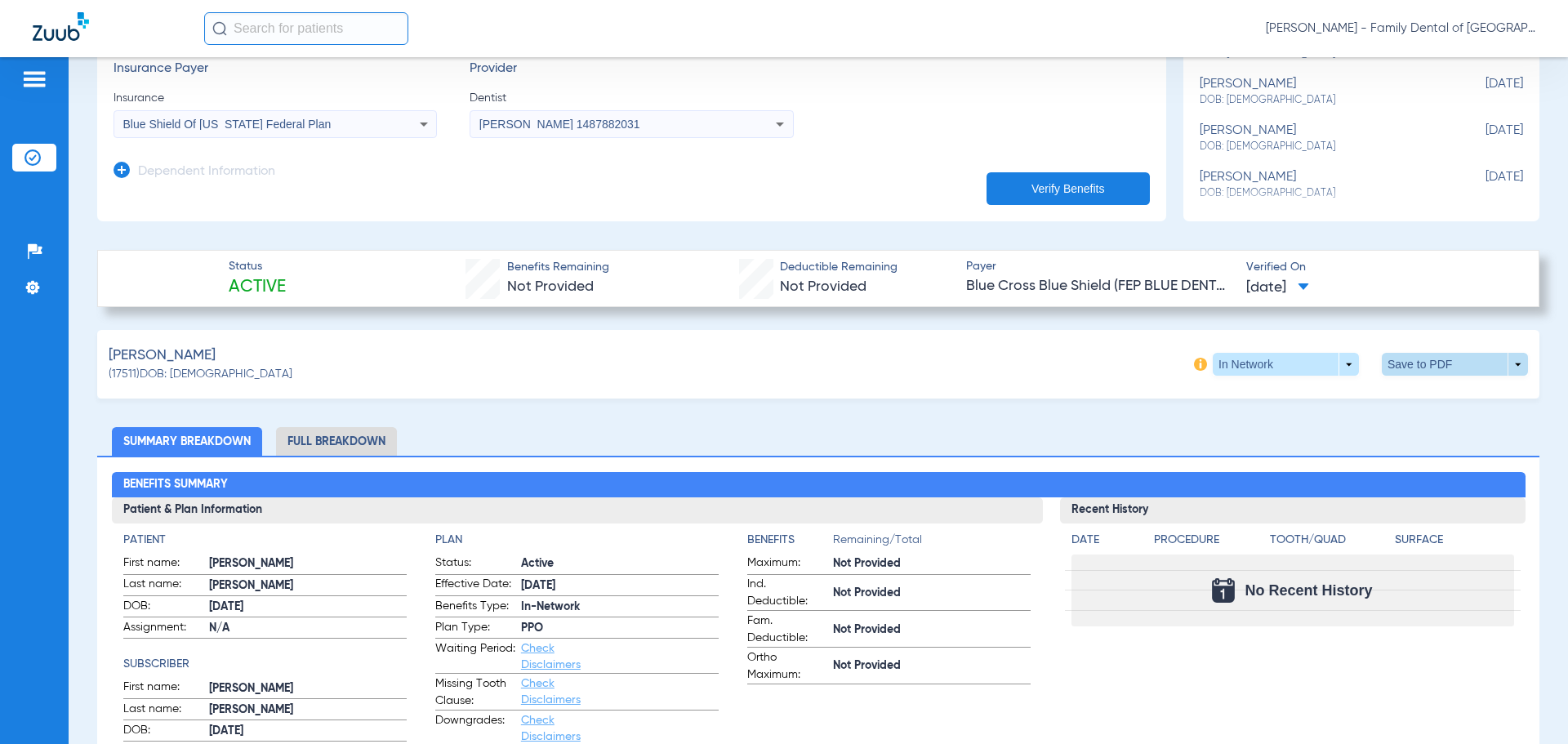
click at [1483, 367] on span at bounding box center [1455, 364] width 146 height 23
click at [1325, 392] on span "Save to PDF" at bounding box center [1320, 395] width 64 height 11
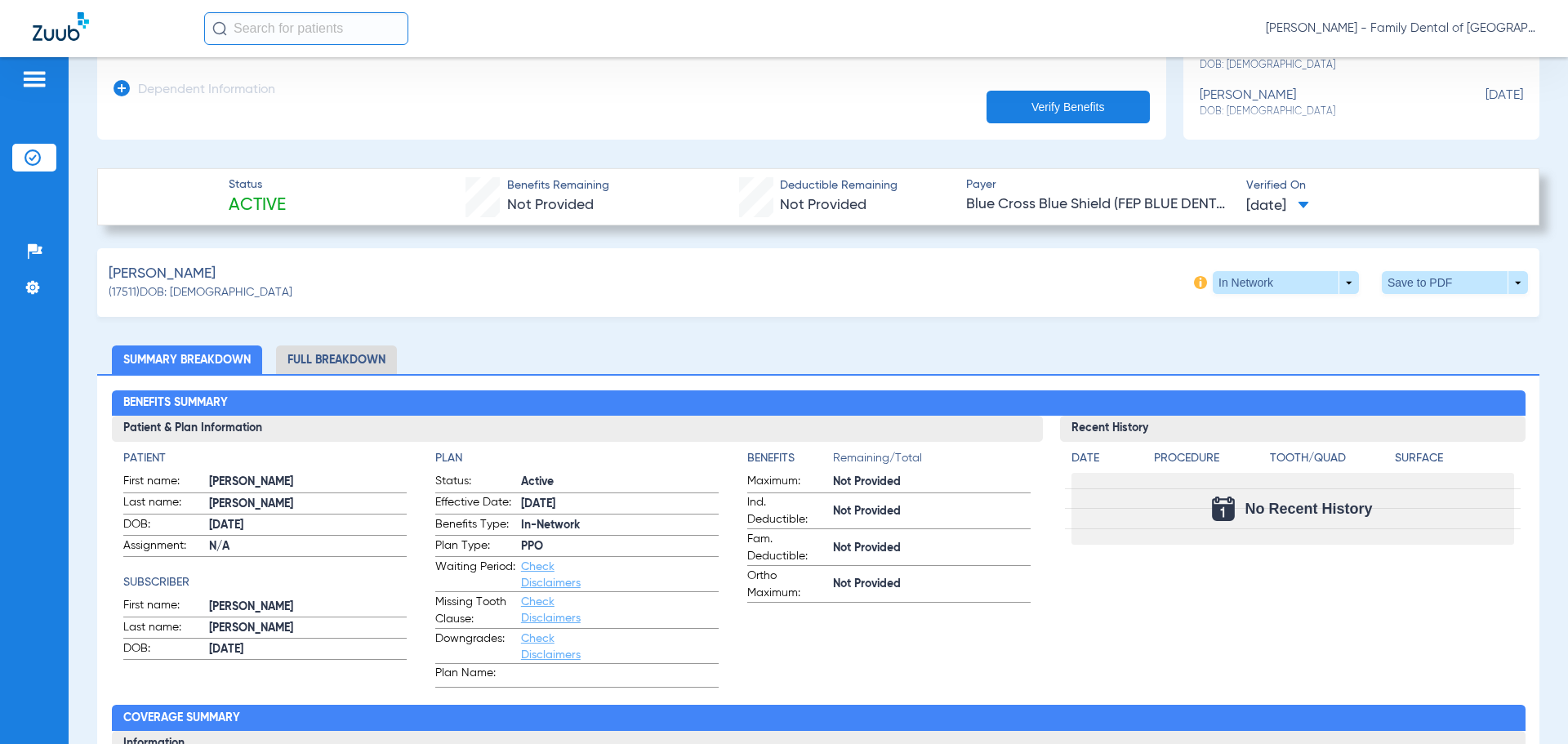
scroll to position [490, 0]
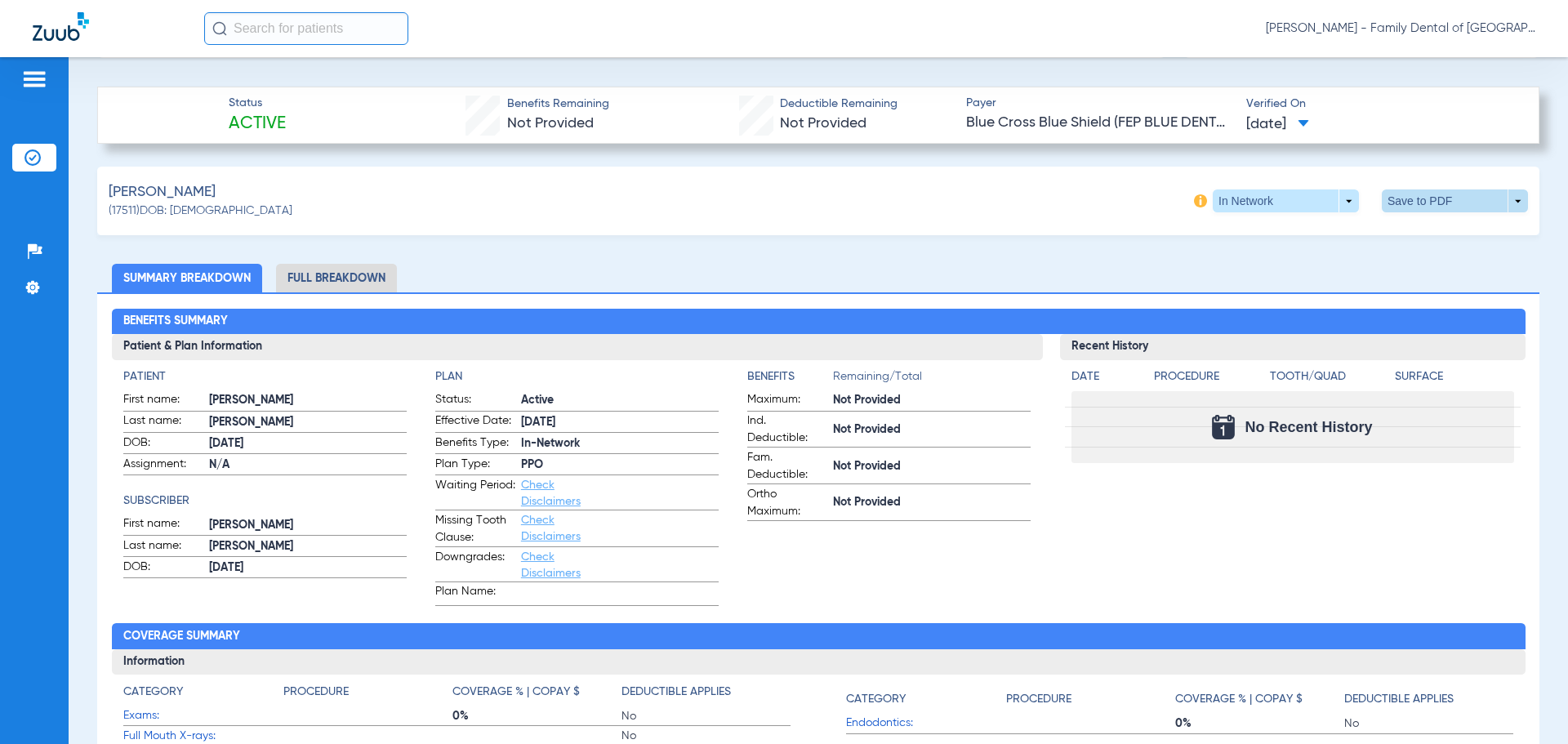
click at [1505, 194] on span at bounding box center [1455, 201] width 146 height 23
click at [1321, 229] on span "Save to PDF" at bounding box center [1320, 232] width 64 height 11
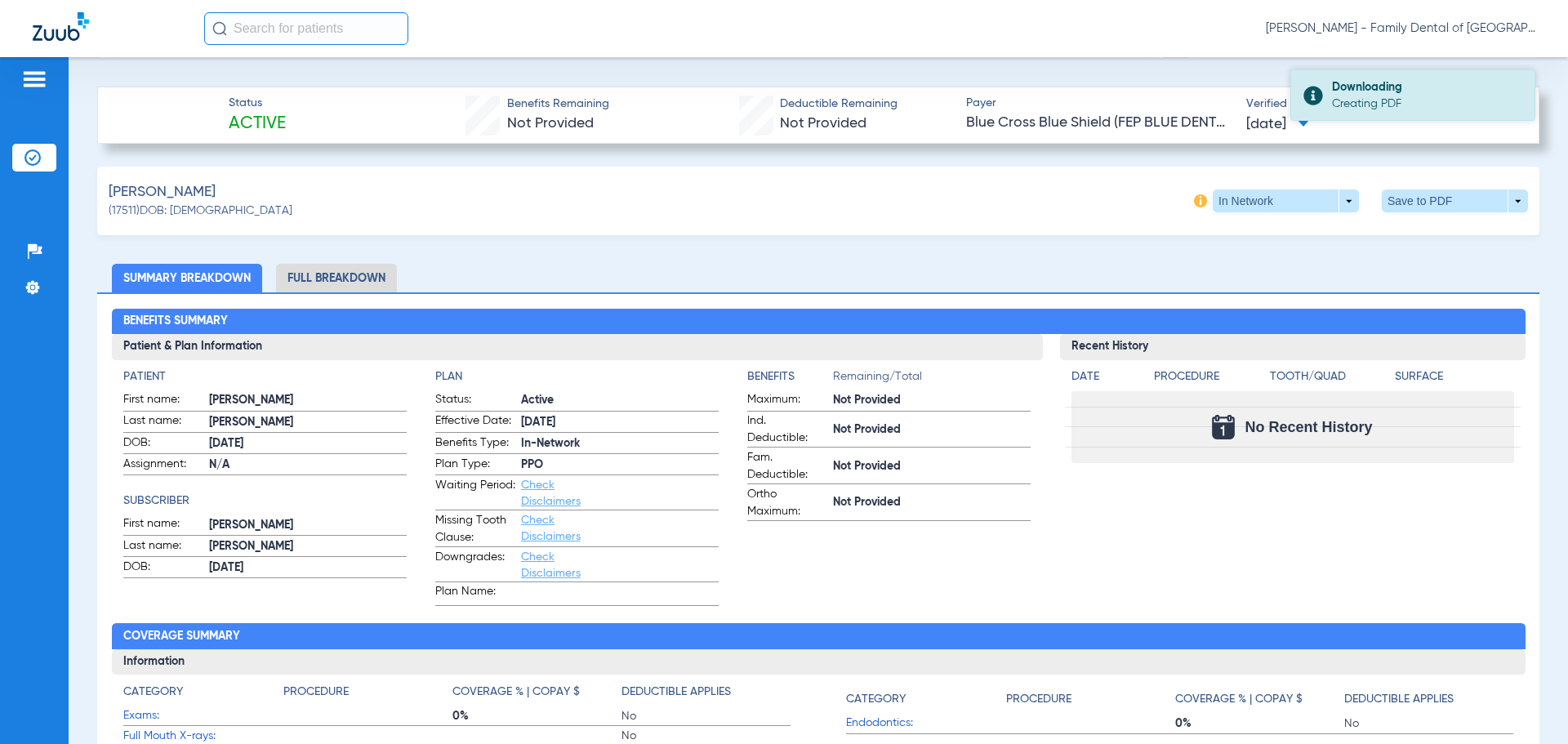
click at [1359, 98] on div "Creating PDF" at bounding box center [1426, 103] width 189 height 16
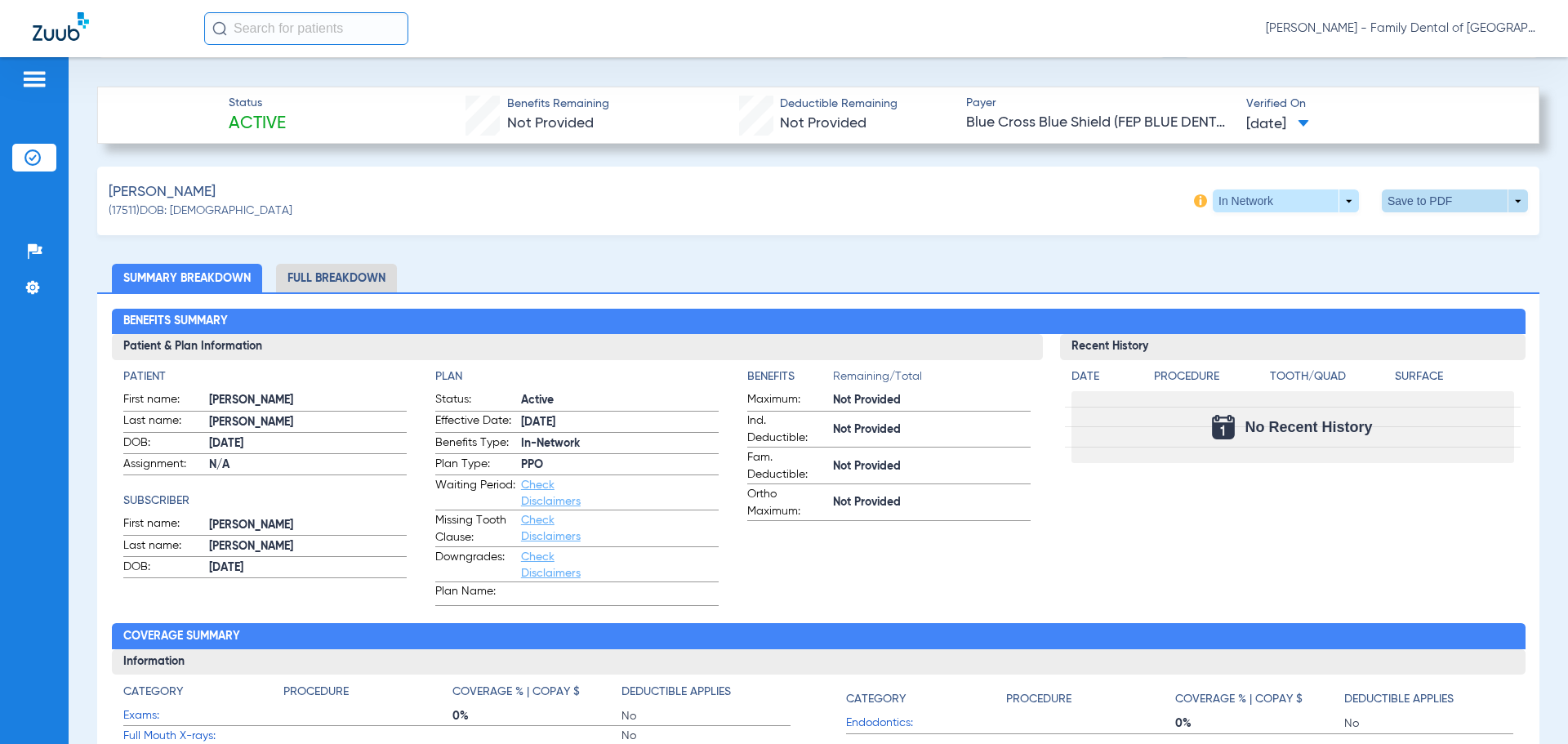
click at [1505, 198] on span at bounding box center [1455, 201] width 146 height 23
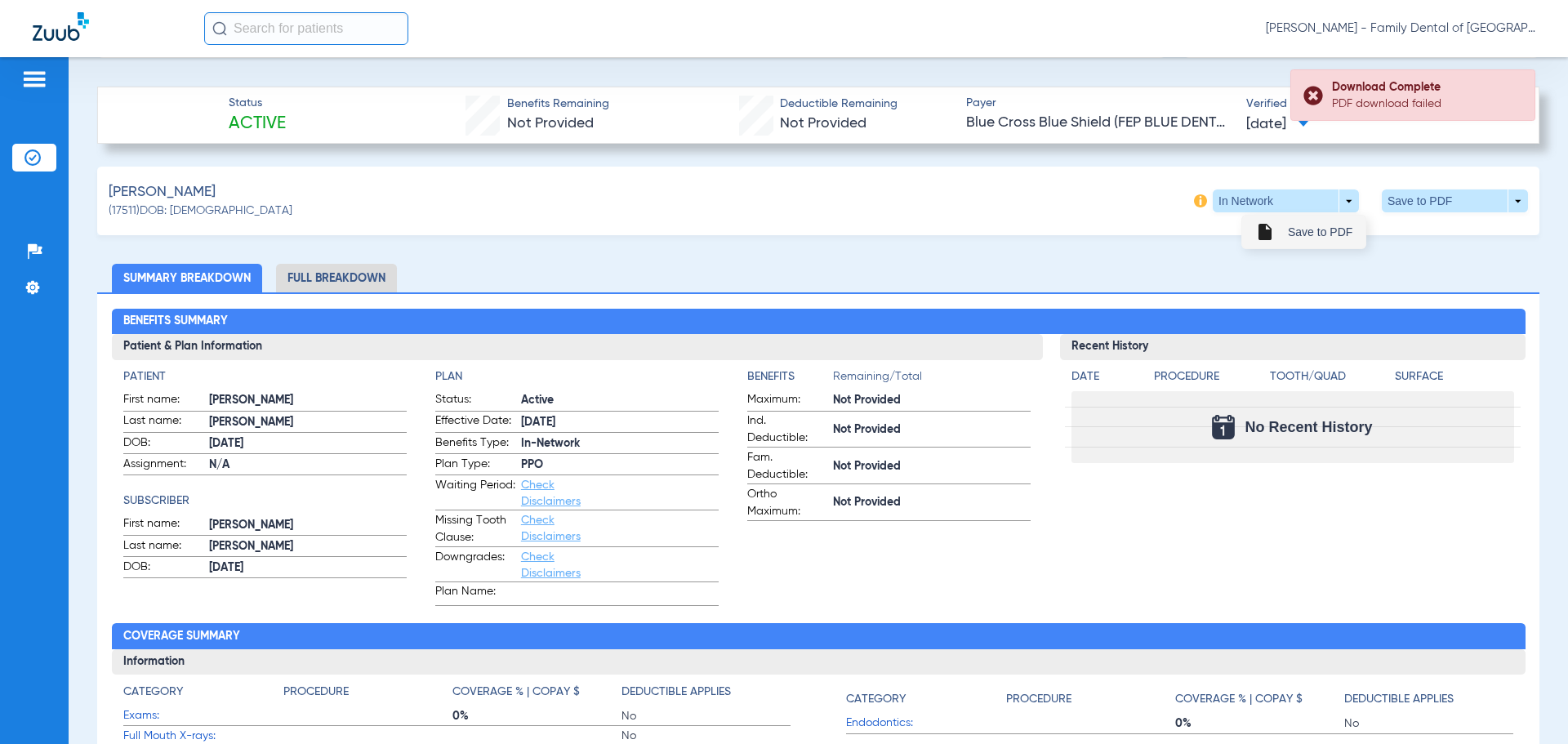
click at [1320, 234] on span "Save to PDF" at bounding box center [1320, 232] width 64 height 11
